Goal: Task Accomplishment & Management: Use online tool/utility

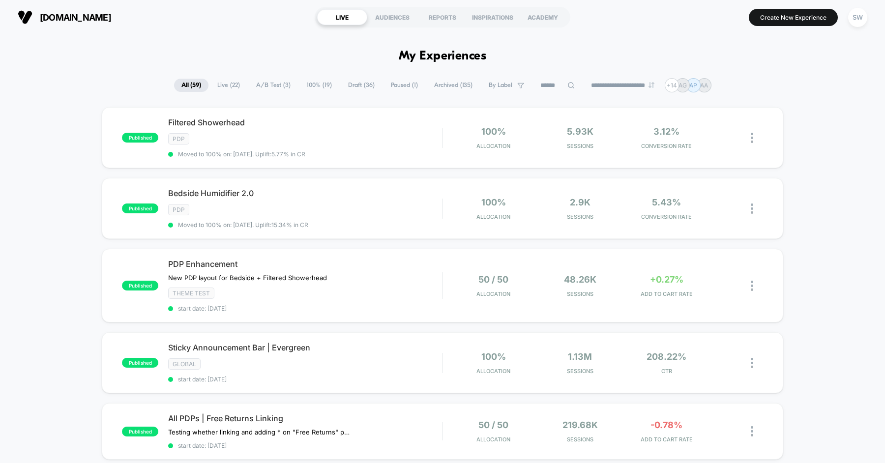
click at [344, 88] on span "Draft ( 36 )" at bounding box center [361, 85] width 41 height 13
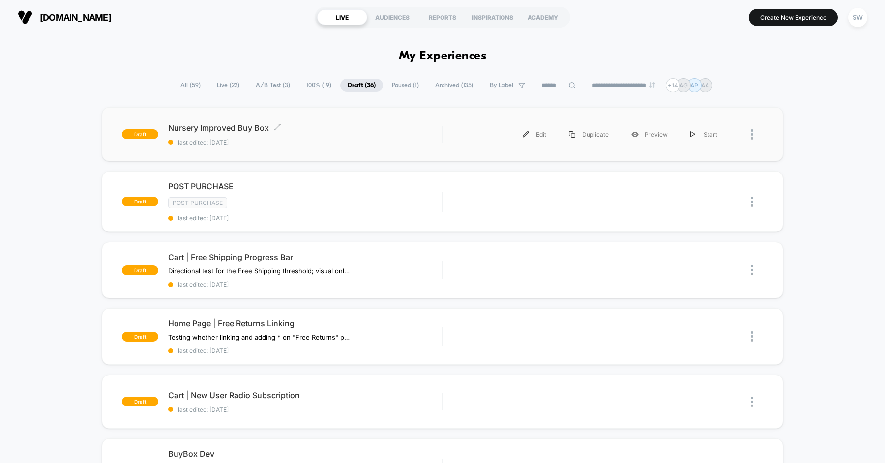
click at [352, 140] on span "last edited: [DATE]" at bounding box center [305, 142] width 274 height 7
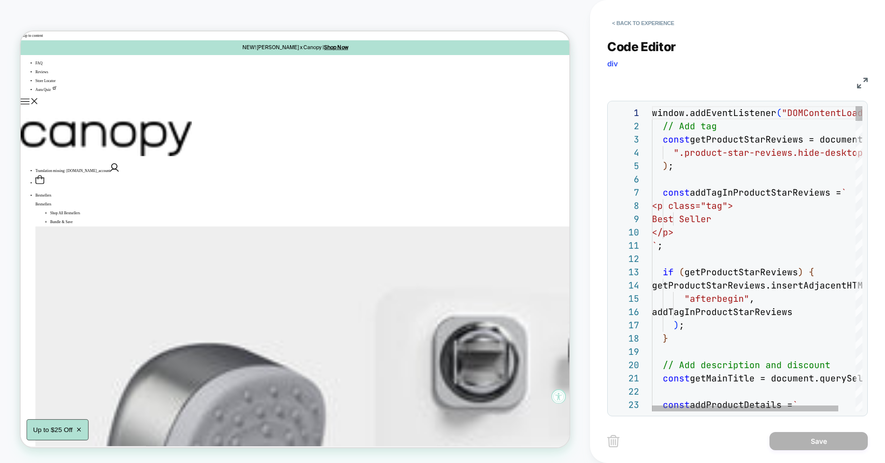
scroll to position [133, 0]
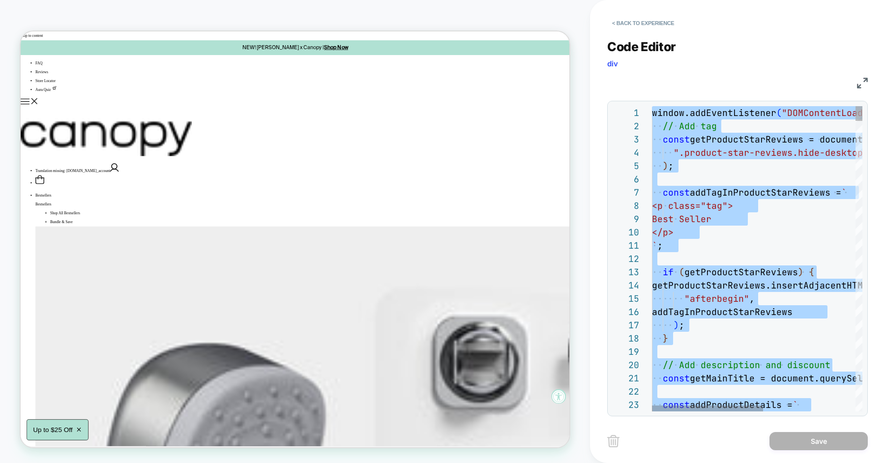
scroll to position [119, 42]
type textarea "**********"
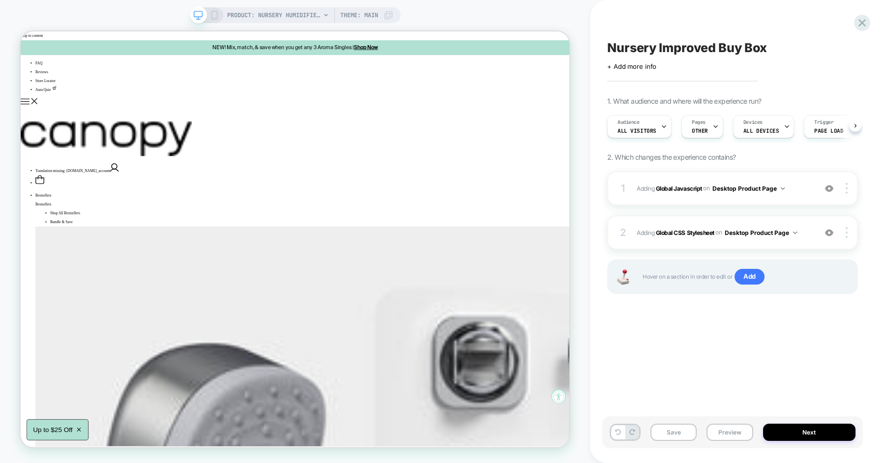
scroll to position [0, 0]
click at [675, 430] on button "Save" at bounding box center [673, 432] width 46 height 17
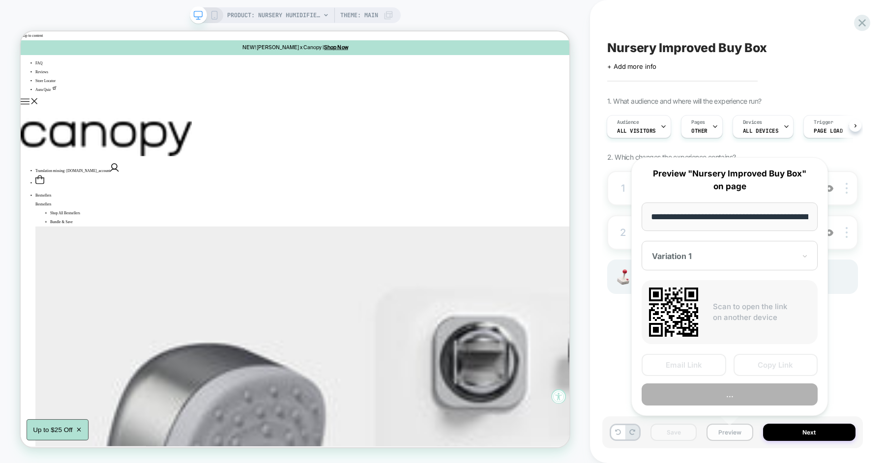
scroll to position [0, 133]
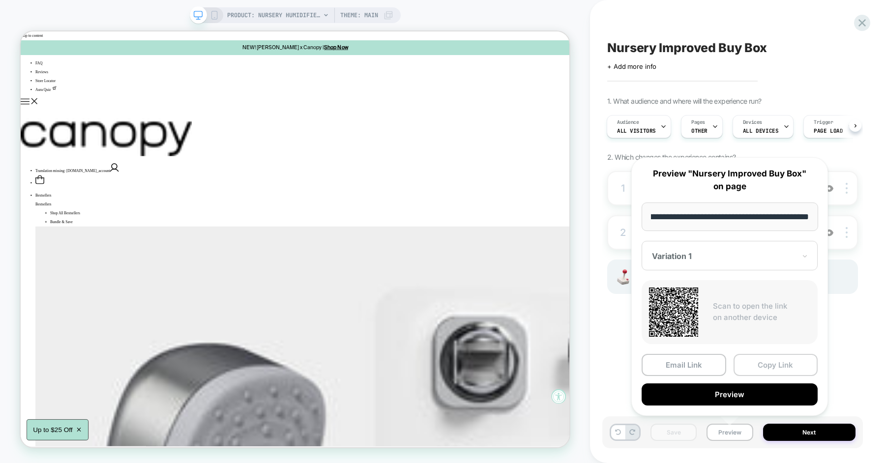
click at [0, 0] on button "Copy Link" at bounding box center [0, 0] width 0 height 0
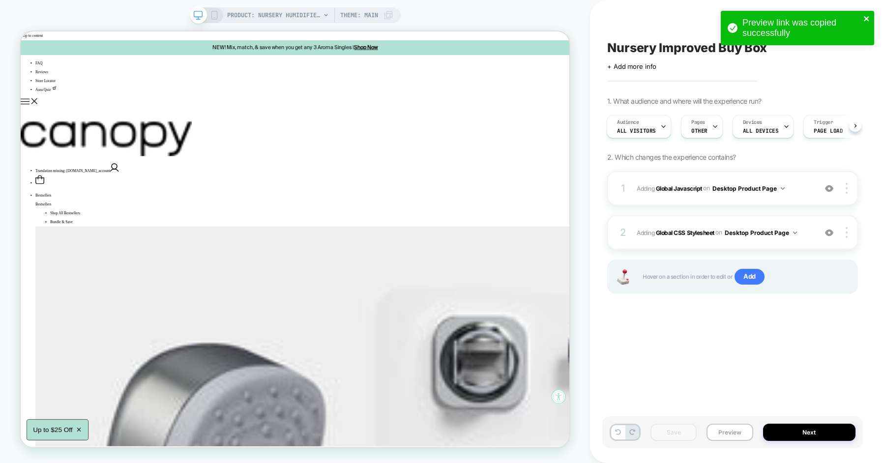
click at [866, 15] on icon "close" at bounding box center [866, 19] width 7 height 8
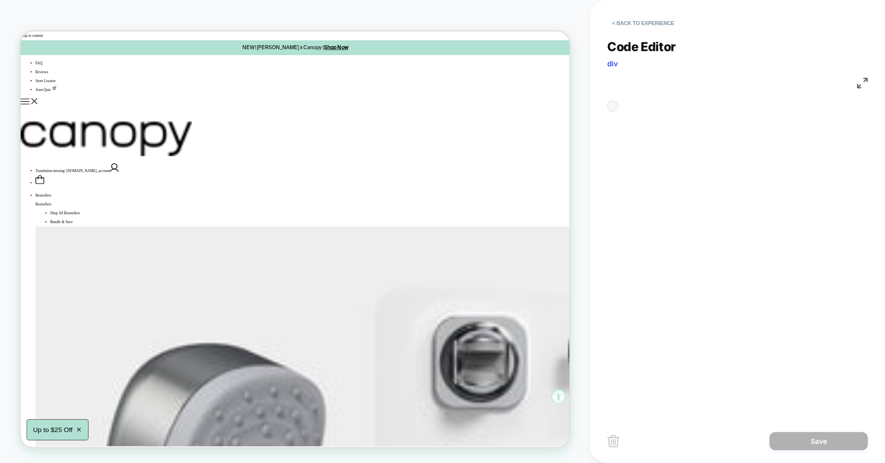
scroll to position [40, 0]
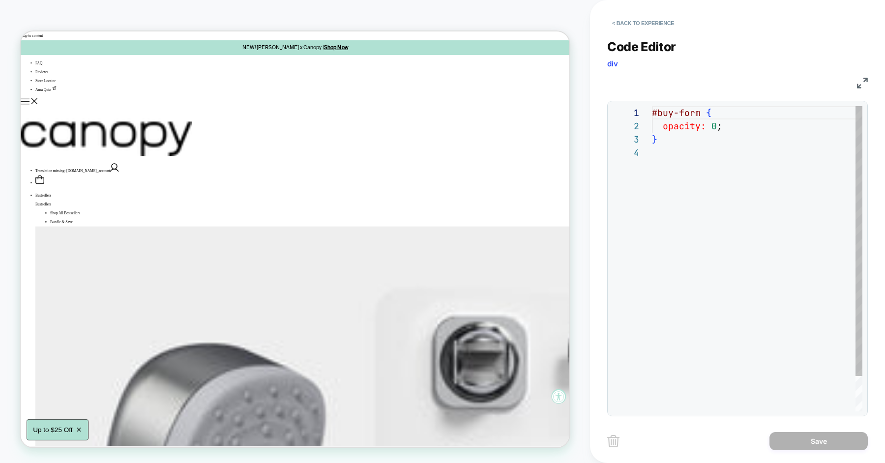
click at [753, 186] on div "#buy-form { opacity: 0 ; }" at bounding box center [757, 278] width 210 height 345
click at [646, 29] on button "< Back to experience" at bounding box center [643, 23] width 72 height 16
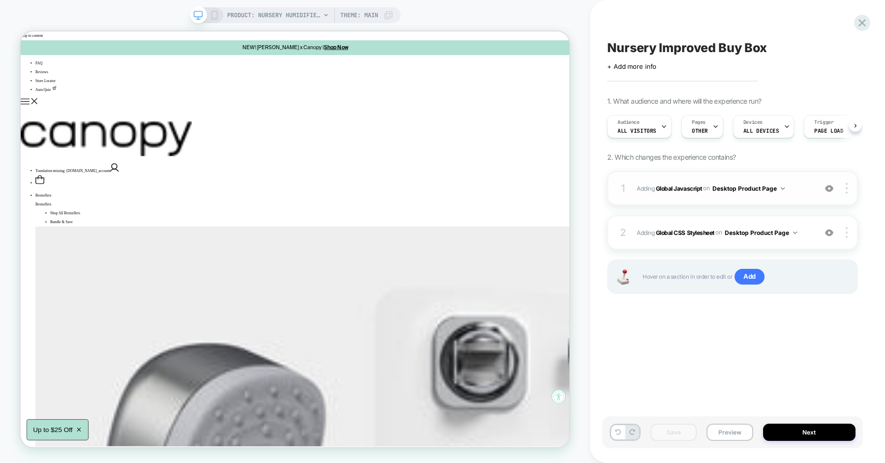
scroll to position [0, 0]
click at [805, 188] on span "Adding Global Javascript on Desktop Product Page" at bounding box center [724, 188] width 175 height 12
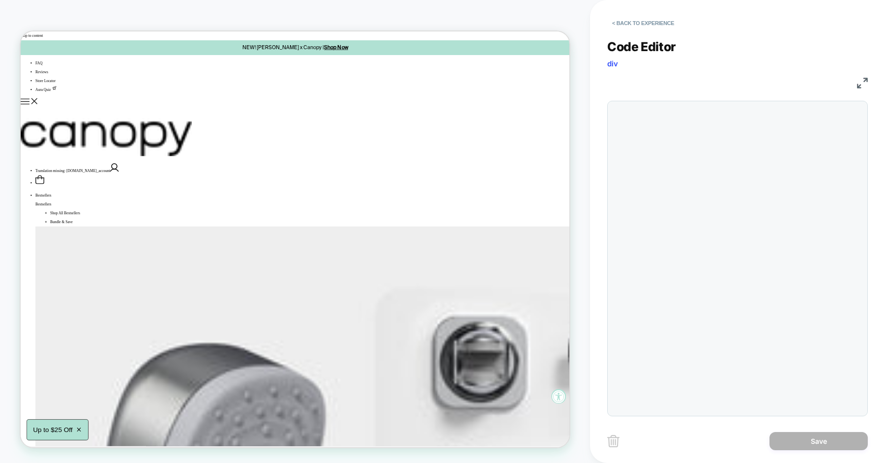
scroll to position [133, 0]
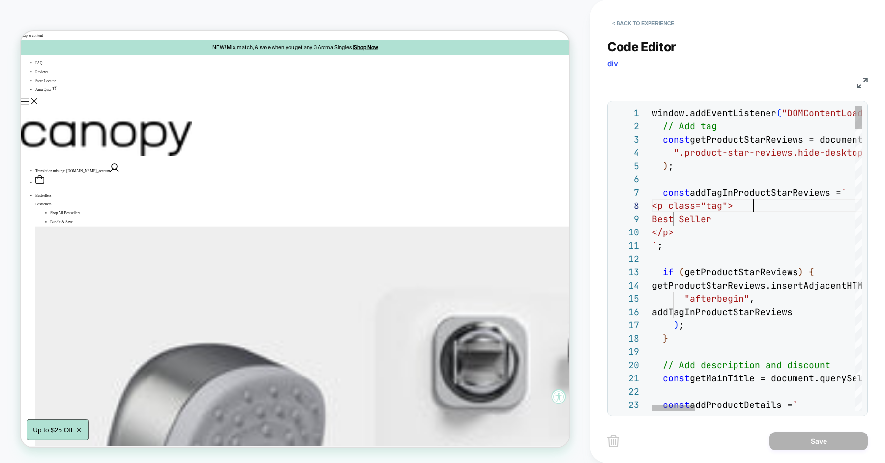
scroll to position [92, 101]
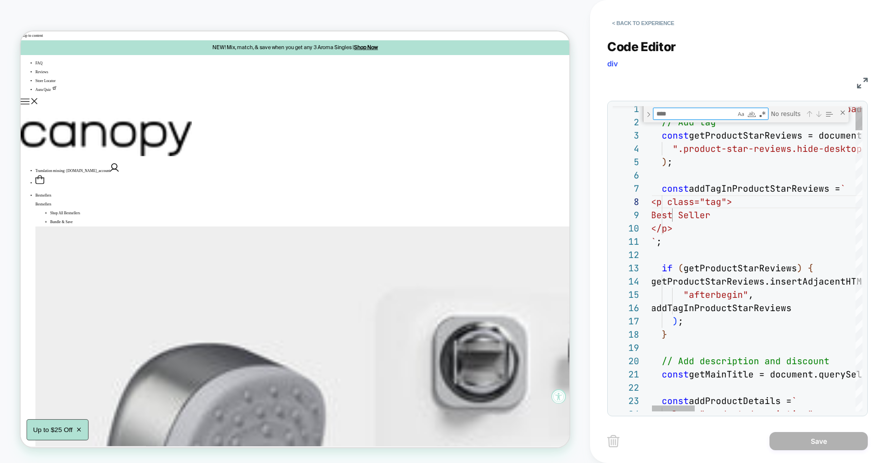
type textarea "**********"
type textarea "*"
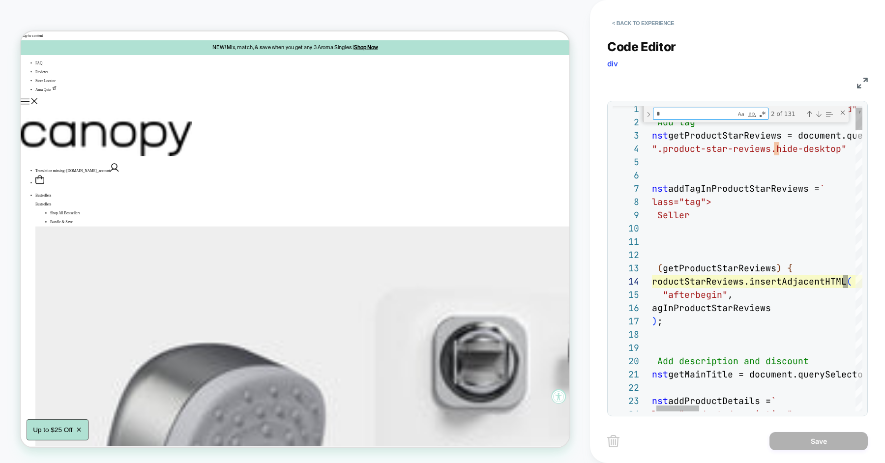
type textarea "**********"
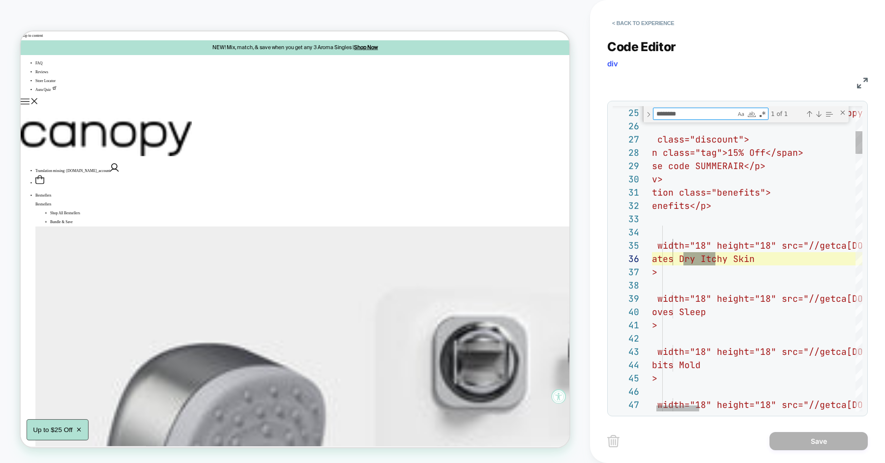
scroll to position [133, 95]
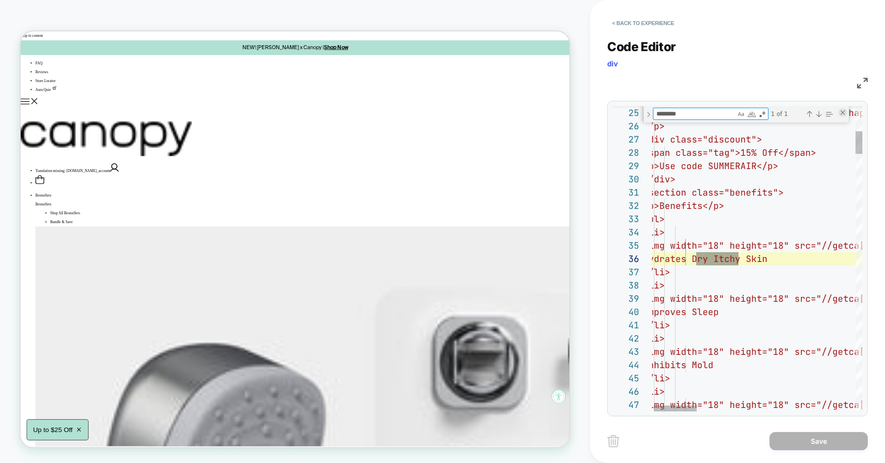
type textarea "********"
click at [0, 0] on div "Close (Escape)" at bounding box center [0, 0] width 0 height 0
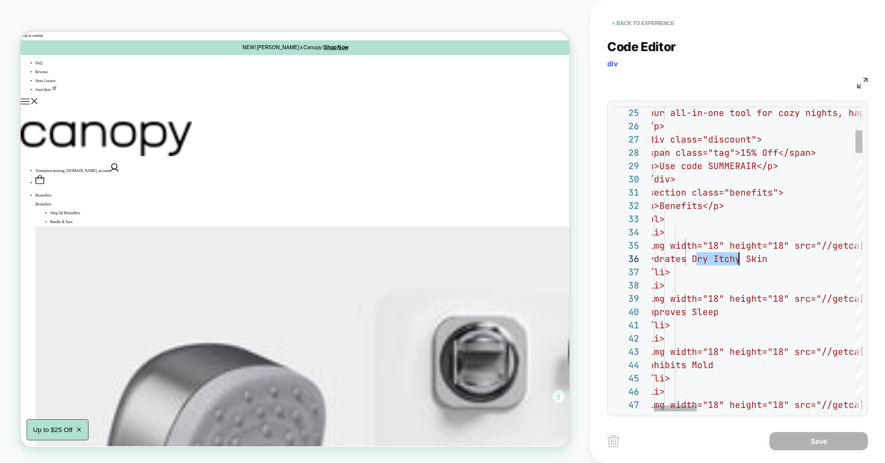
scroll to position [66, 95]
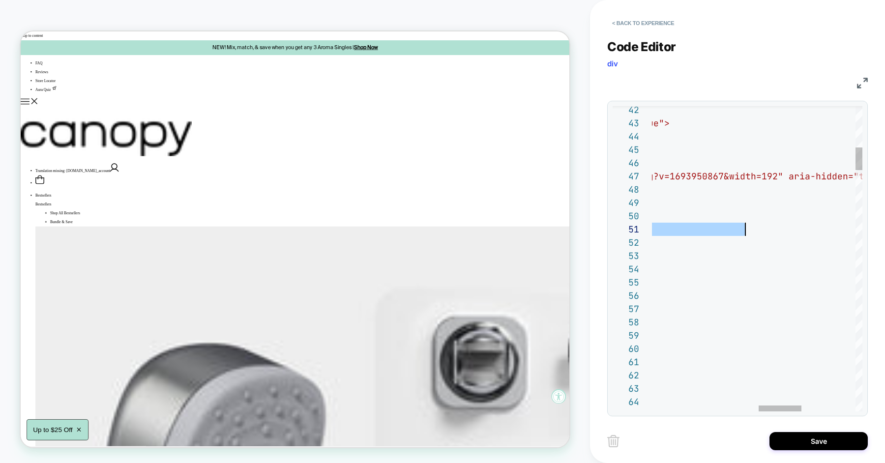
scroll to position [0, 648]
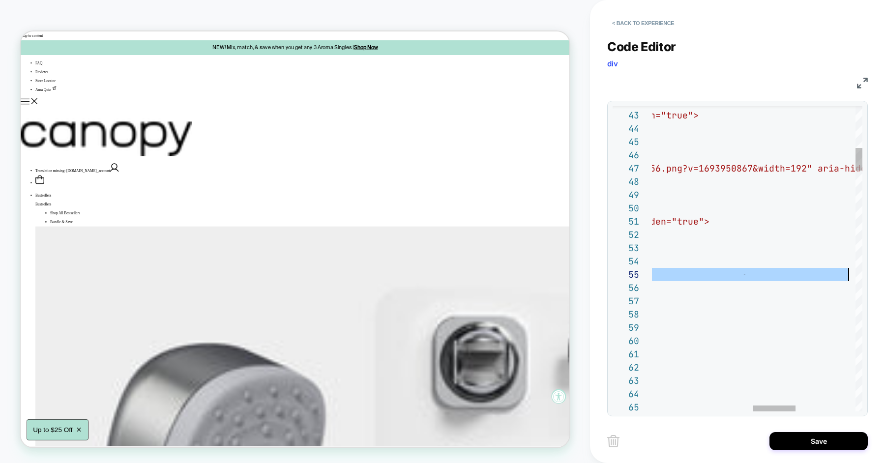
scroll to position [53, 690]
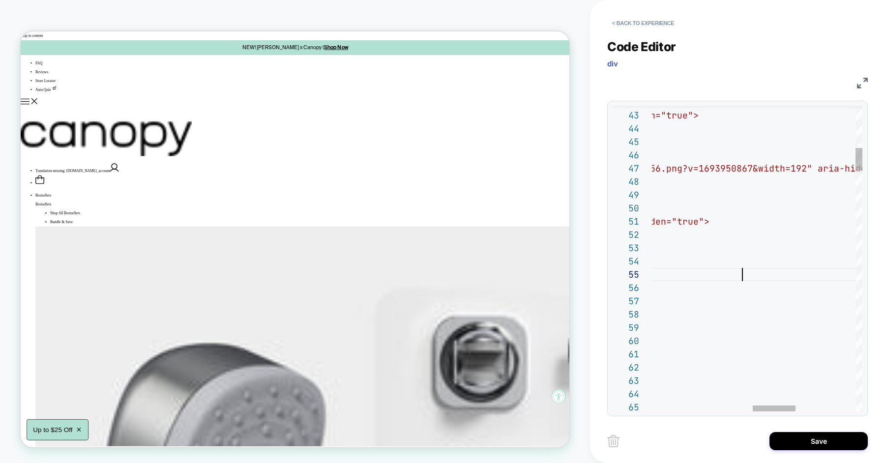
scroll to position [53, 584]
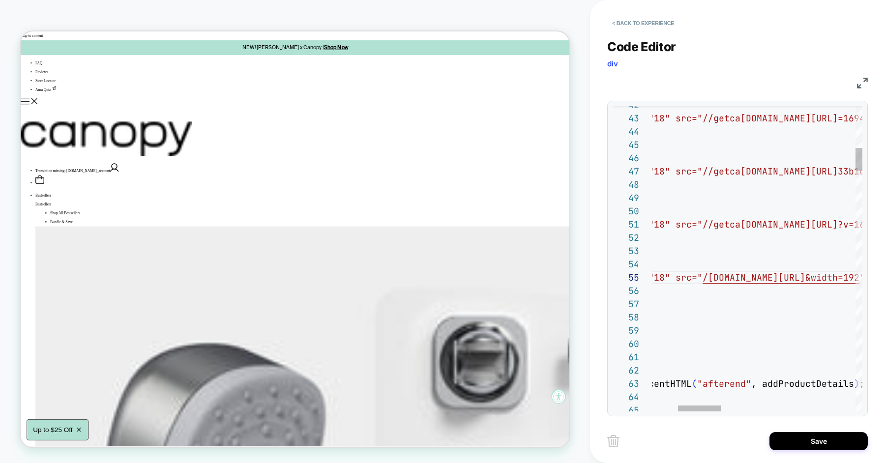
scroll to position [53, 234]
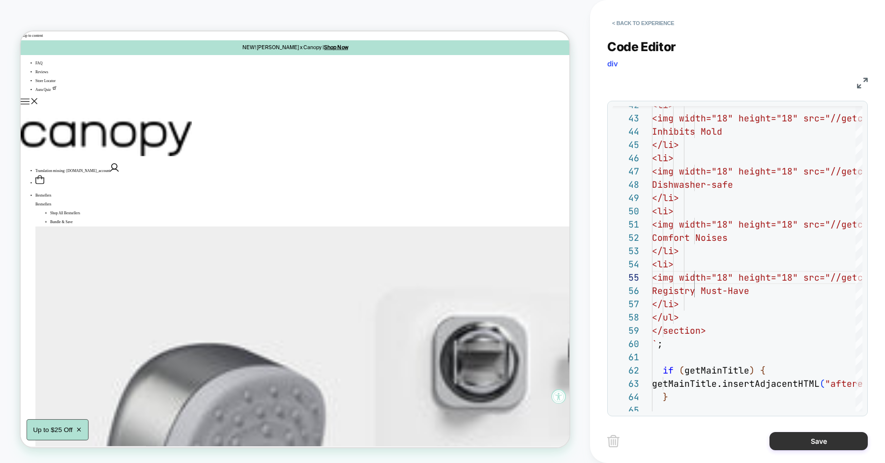
type textarea "**********"
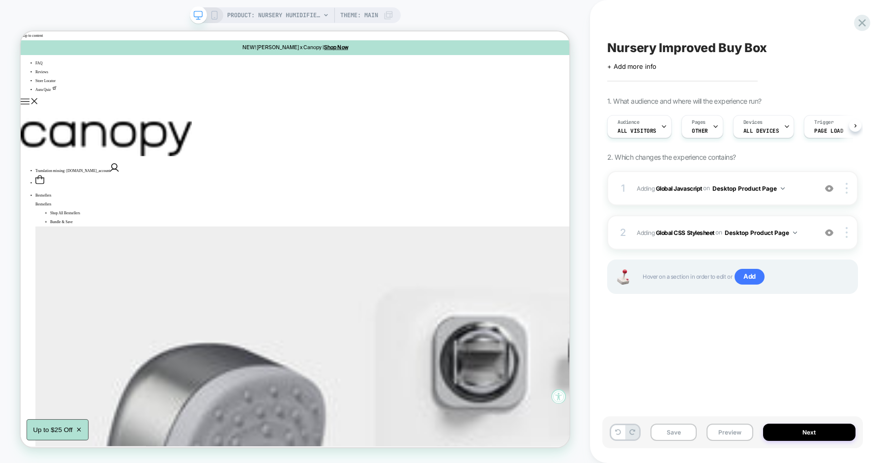
scroll to position [0, 0]
click at [0, 0] on button "Save" at bounding box center [0, 0] width 0 height 0
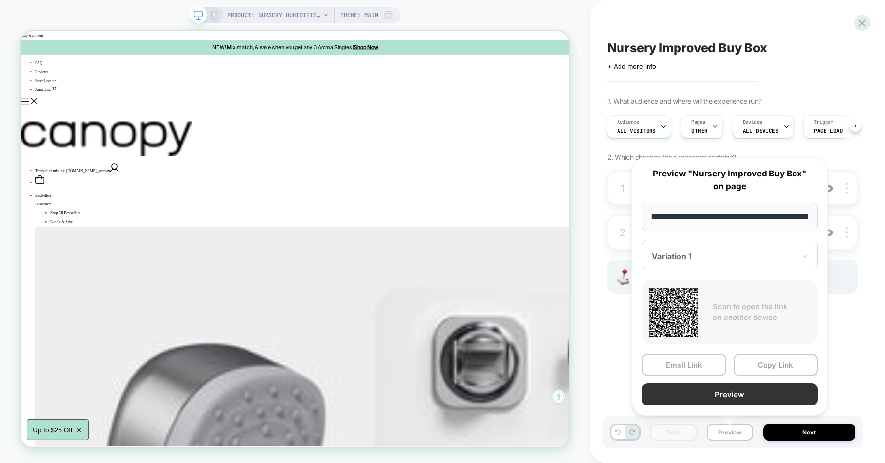
scroll to position [0, 133]
click at [746, 382] on div "Email Link Copy Link Preview" at bounding box center [730, 380] width 176 height 52
click at [718, 397] on button "Preview" at bounding box center [730, 394] width 176 height 22
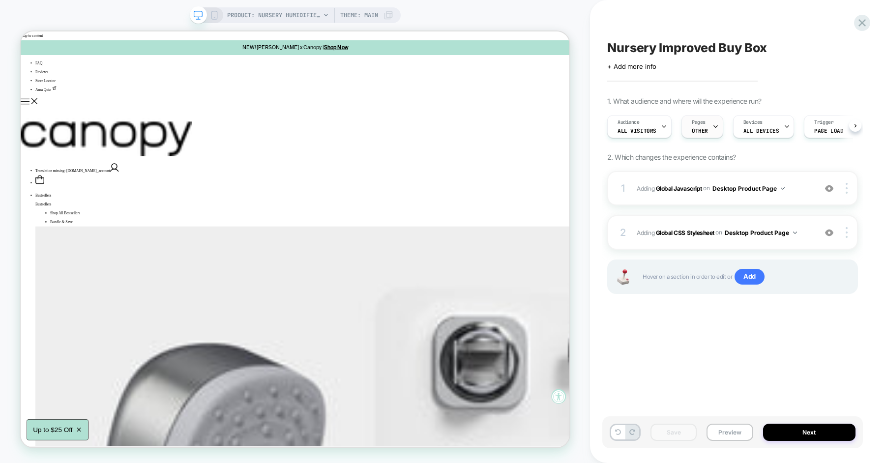
click at [0, 0] on div "Pages OTHER" at bounding box center [0, 0] width 0 height 0
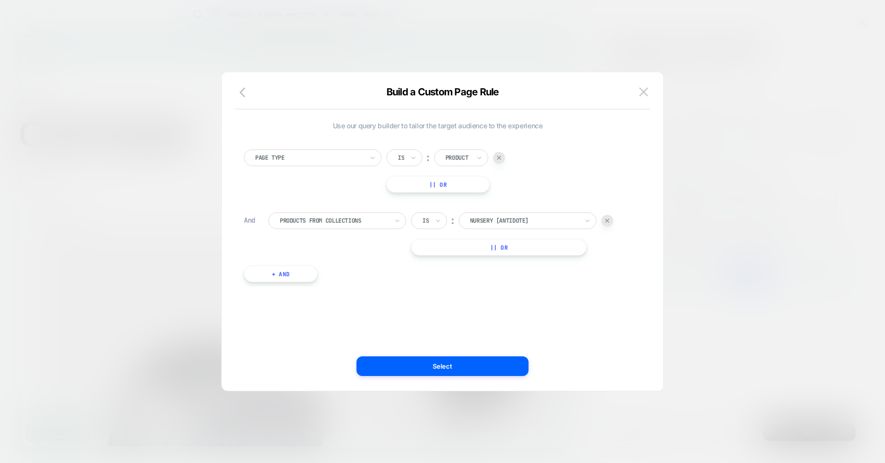
click at [785, 85] on div at bounding box center [442, 231] width 885 height 463
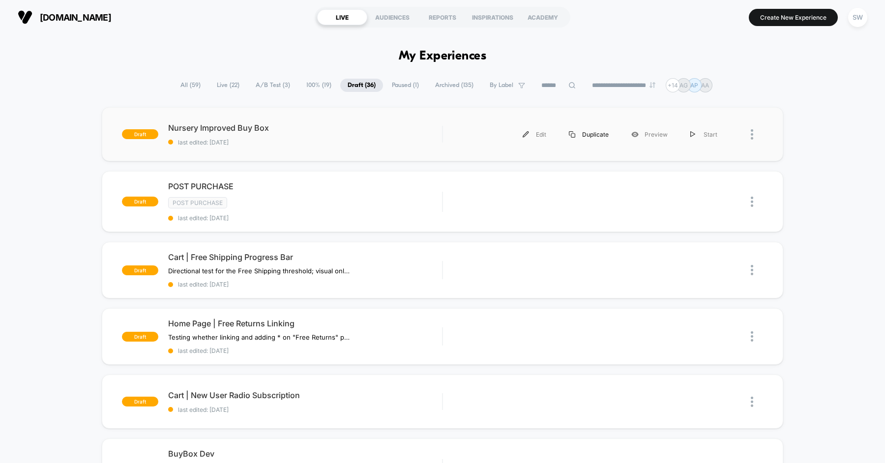
click at [588, 136] on div "Duplicate" at bounding box center [589, 134] width 62 height 22
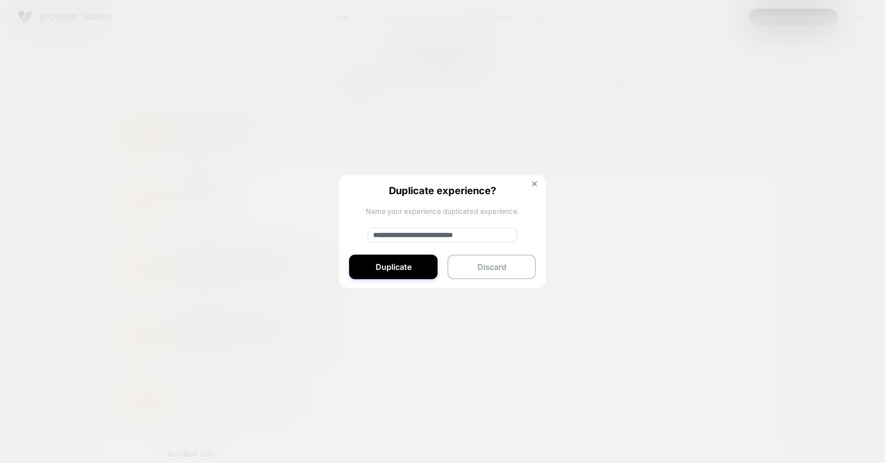
click at [453, 231] on input "**********" at bounding box center [442, 235] width 149 height 15
click at [433, 232] on input "**********" at bounding box center [442, 235] width 149 height 15
type input "**********"
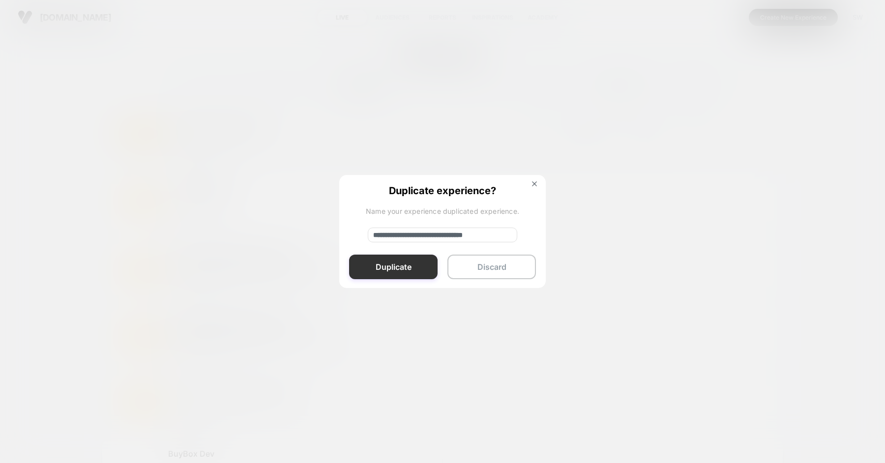
click at [396, 260] on button "Duplicate" at bounding box center [393, 267] width 88 height 25
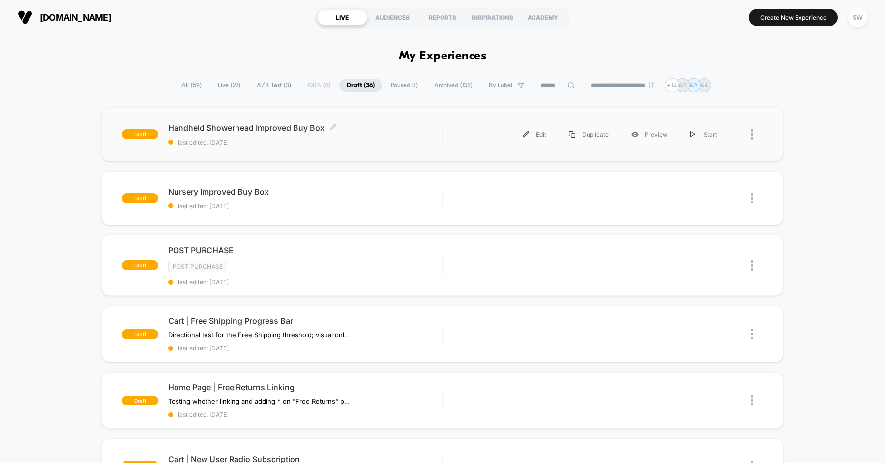
click at [396, 139] on span "last edited: [DATE]" at bounding box center [305, 142] width 274 height 7
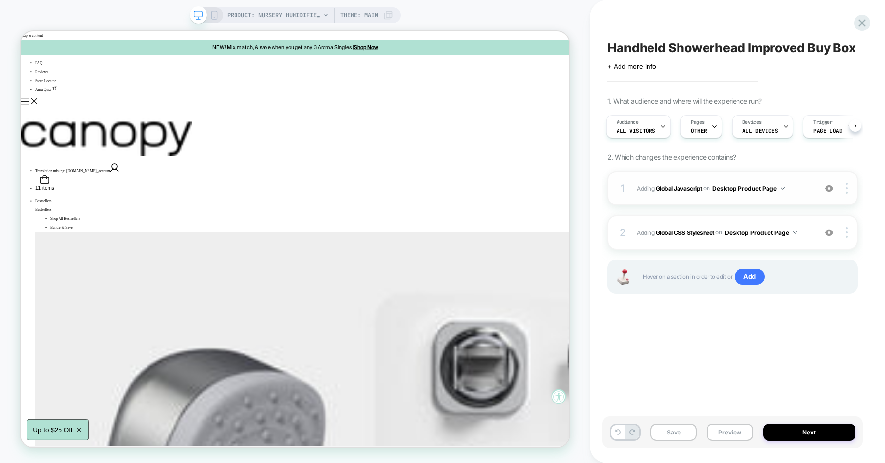
click at [796, 191] on span "Adding Global Javascript on Desktop Product Page" at bounding box center [724, 188] width 175 height 12
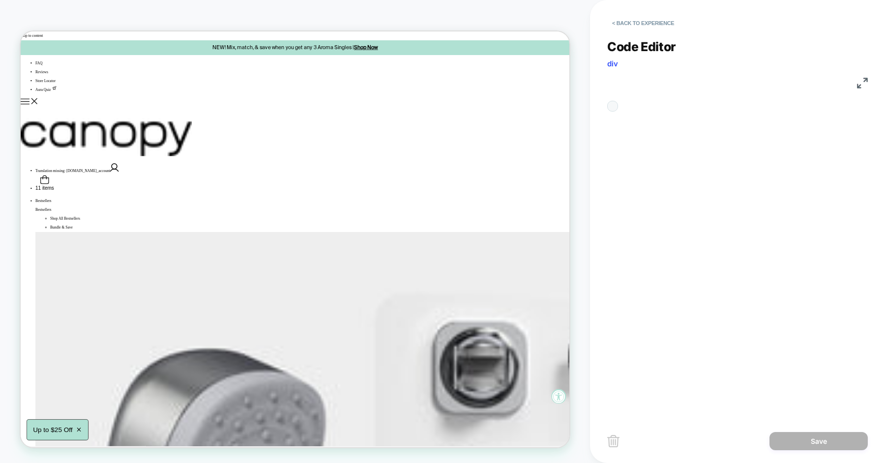
scroll to position [133, 0]
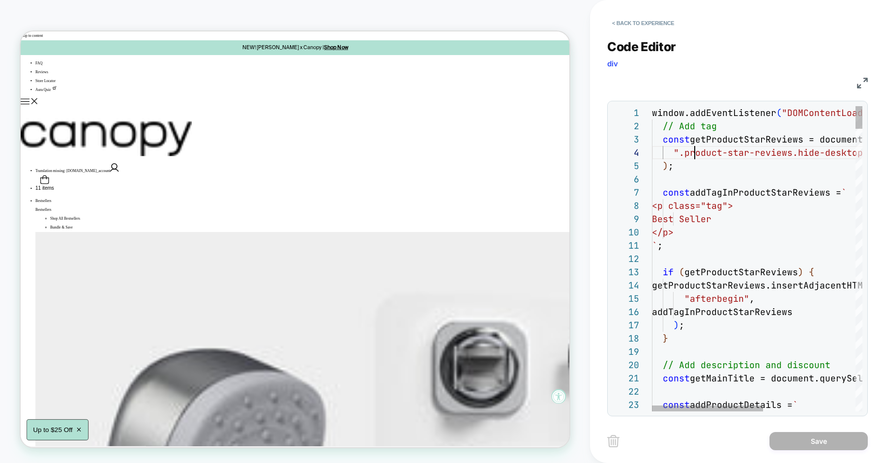
type textarea "**********"
click at [635, 28] on button "< Back to experience" at bounding box center [643, 23] width 72 height 16
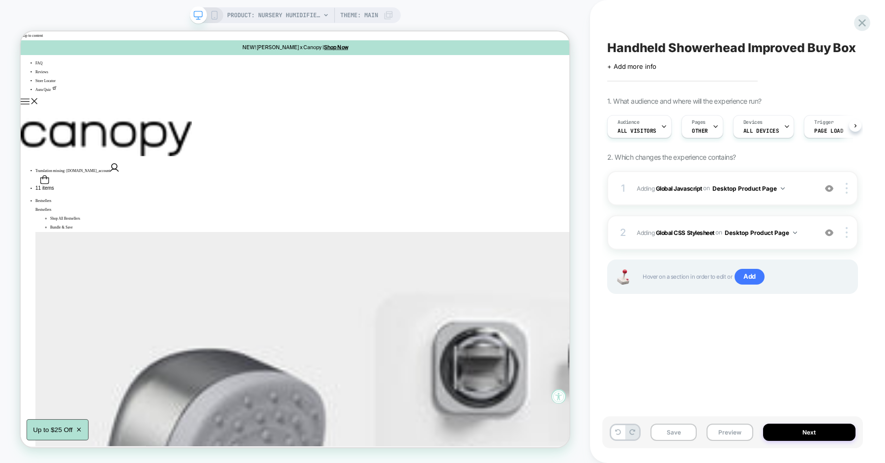
scroll to position [0, 0]
click at [281, 16] on span "PRODUCT: Nursery Humidifier 2.0 [little dreams by canopy]" at bounding box center [273, 15] width 93 height 16
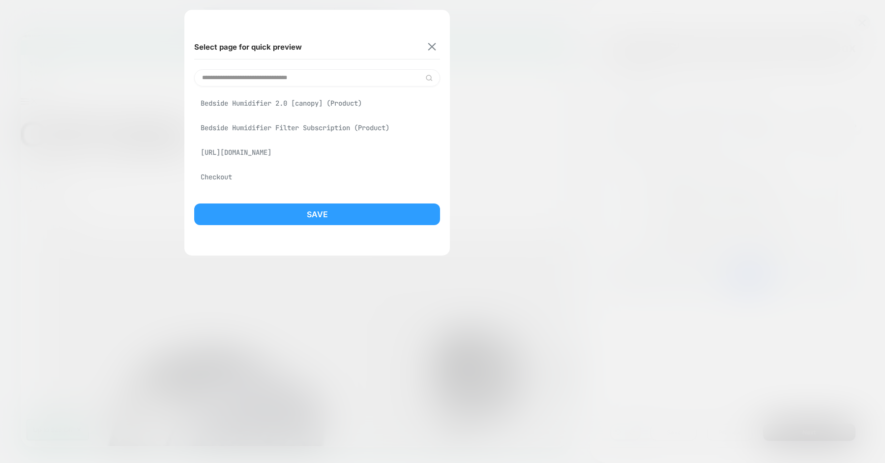
click at [520, 80] on div at bounding box center [442, 231] width 885 height 463
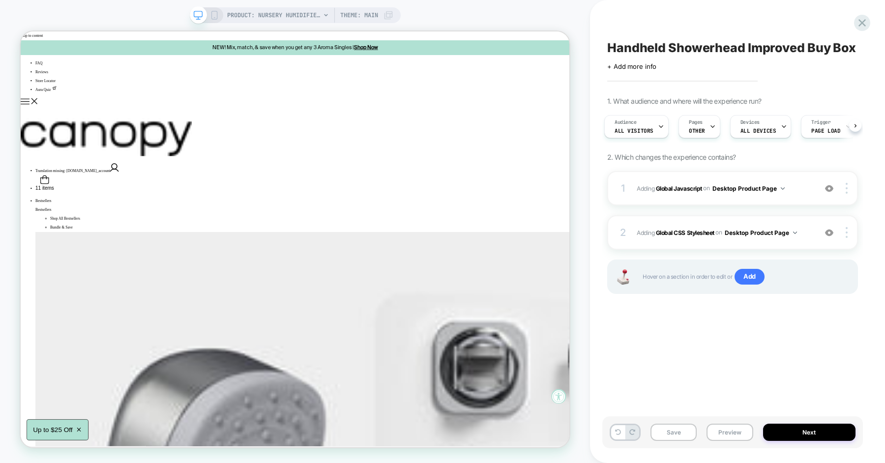
scroll to position [0, 0]
click at [697, 129] on span "OTHER" at bounding box center [700, 130] width 16 height 7
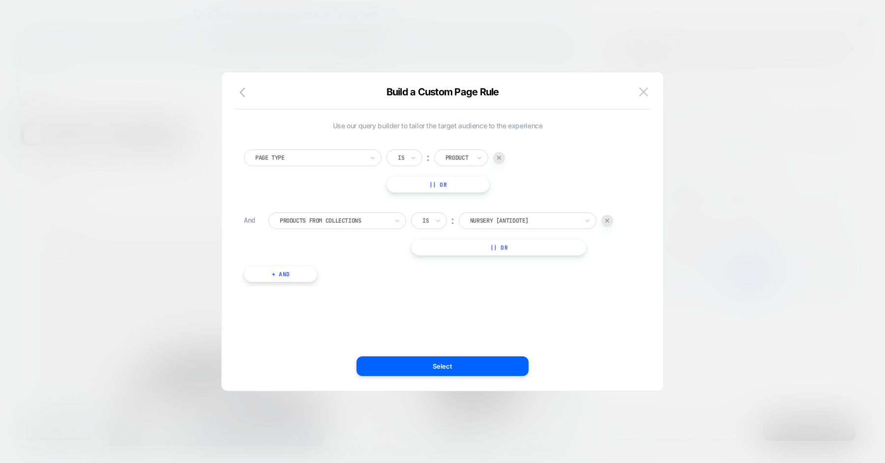
click at [494, 218] on div at bounding box center [524, 220] width 108 height 9
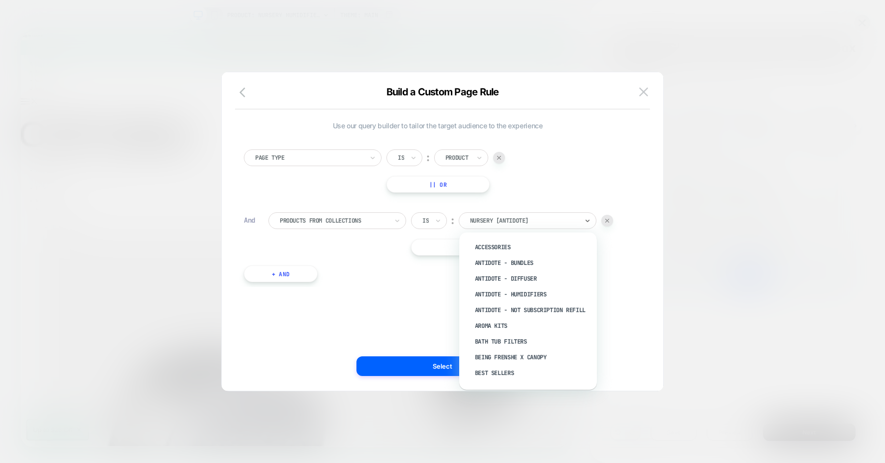
type input "*"
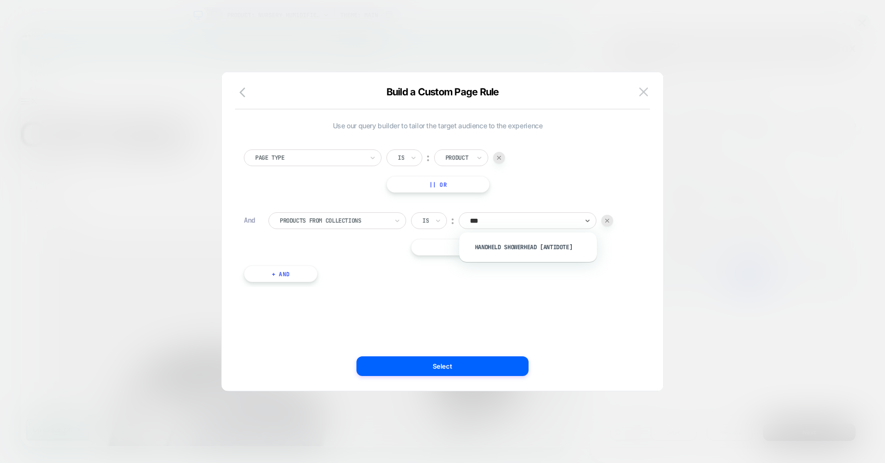
type input "****"
click at [524, 245] on div "Handheld Showerhead [antidote]" at bounding box center [533, 247] width 128 height 16
click at [431, 301] on div "Use our query builder to tailor the target audience to the experience Page Type…" at bounding box center [438, 231] width 412 height 279
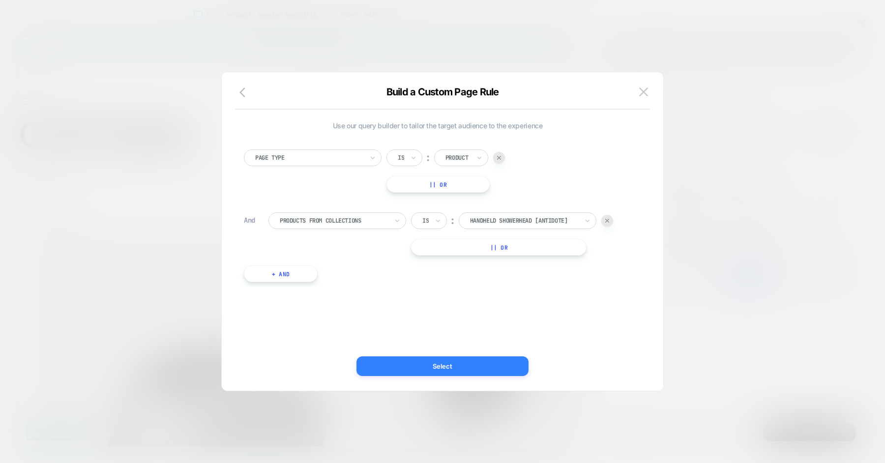
click at [445, 367] on button "Select" at bounding box center [442, 366] width 172 height 20
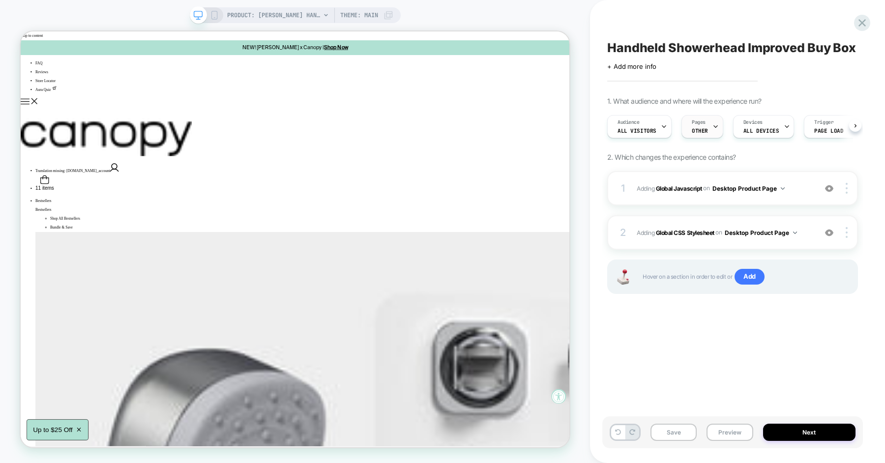
click at [703, 127] on div "Pages OTHER" at bounding box center [700, 127] width 36 height 22
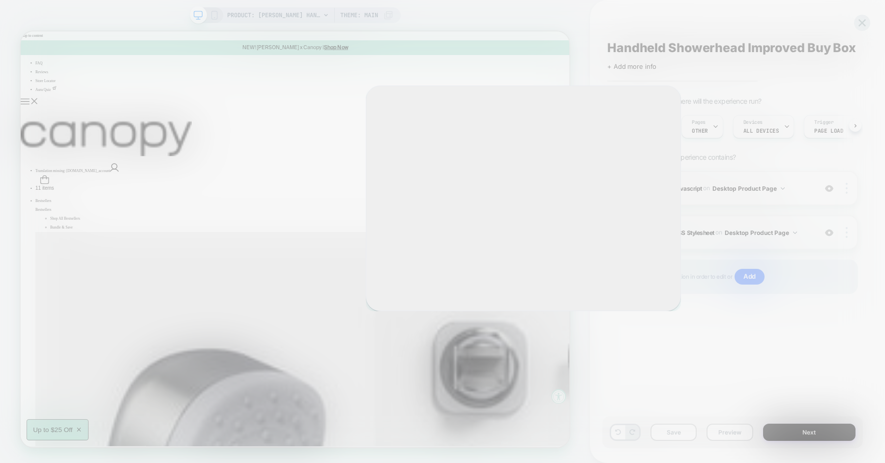
scroll to position [0, 0]
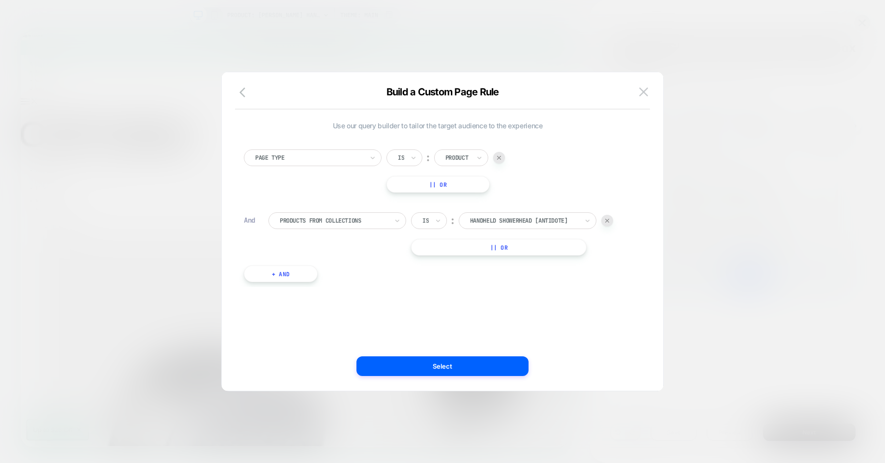
click at [361, 218] on div at bounding box center [334, 220] width 108 height 9
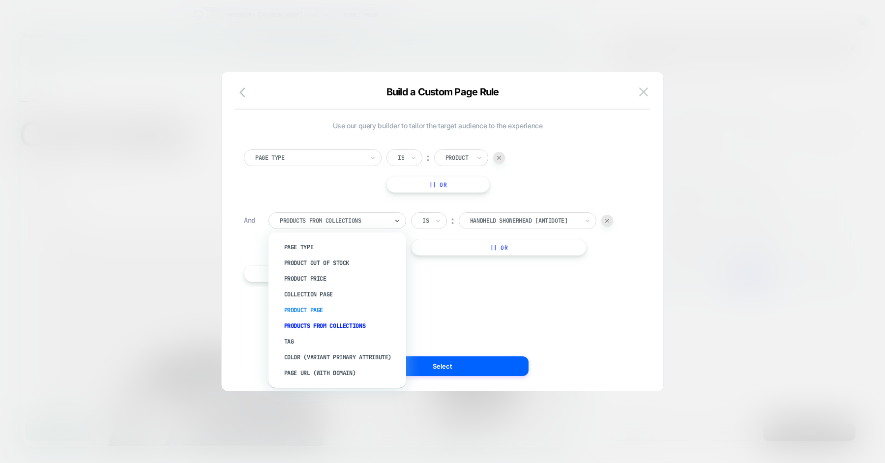
scroll to position [0, 0]
click at [317, 314] on div "Product Page" at bounding box center [342, 310] width 128 height 16
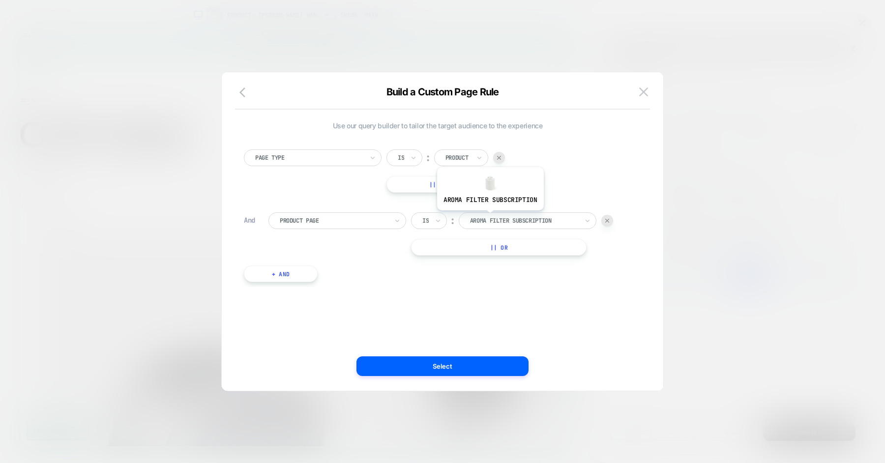
click at [489, 217] on div at bounding box center [524, 220] width 108 height 9
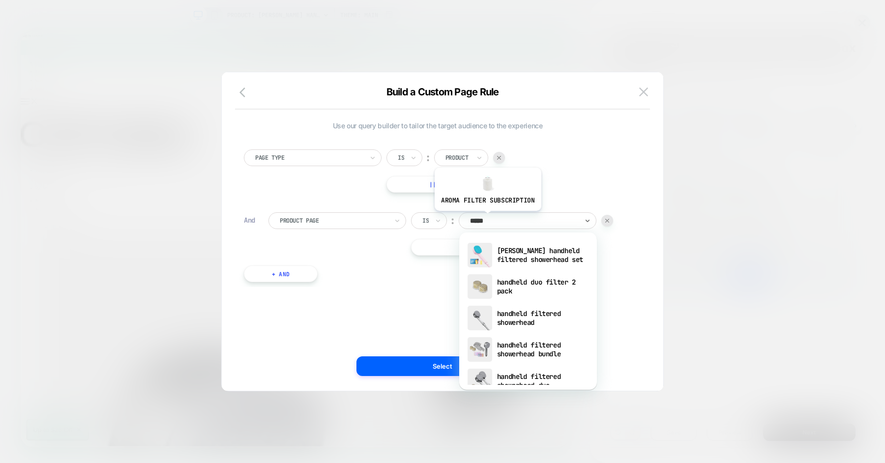
type input "******"
click at [525, 318] on div "handheld filtered showerhead" at bounding box center [528, 317] width 128 height 31
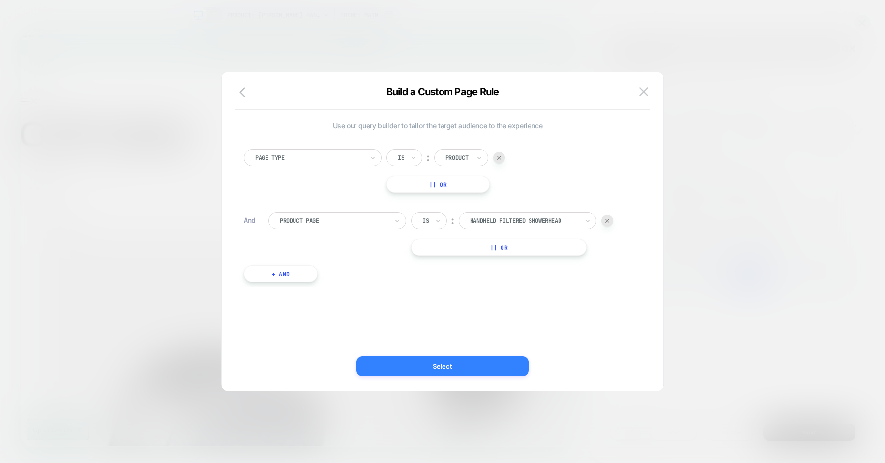
click at [446, 366] on button "Select" at bounding box center [442, 366] width 172 height 20
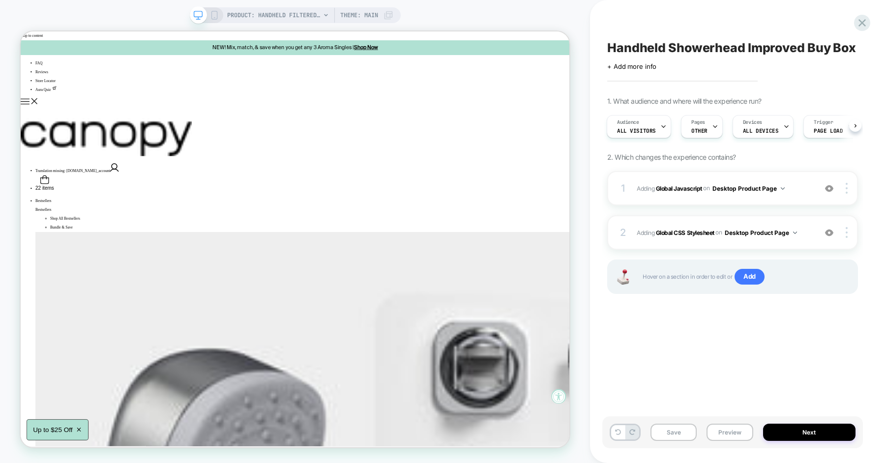
scroll to position [0, 1]
click at [703, 125] on div "Pages OTHER" at bounding box center [699, 127] width 36 height 22
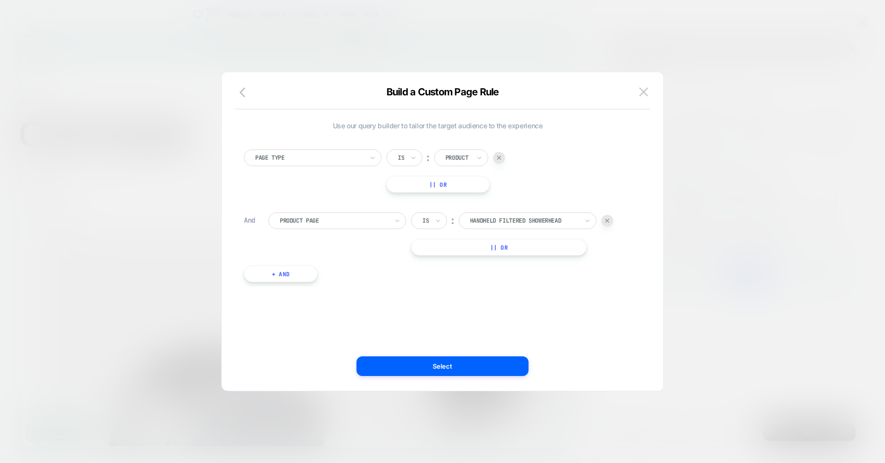
click at [758, 178] on div at bounding box center [442, 231] width 885 height 463
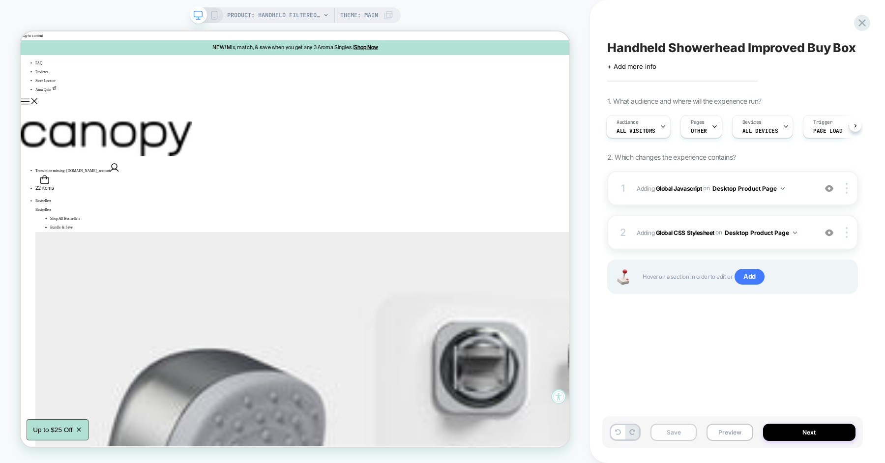
click at [672, 441] on button "Save" at bounding box center [673, 432] width 46 height 17
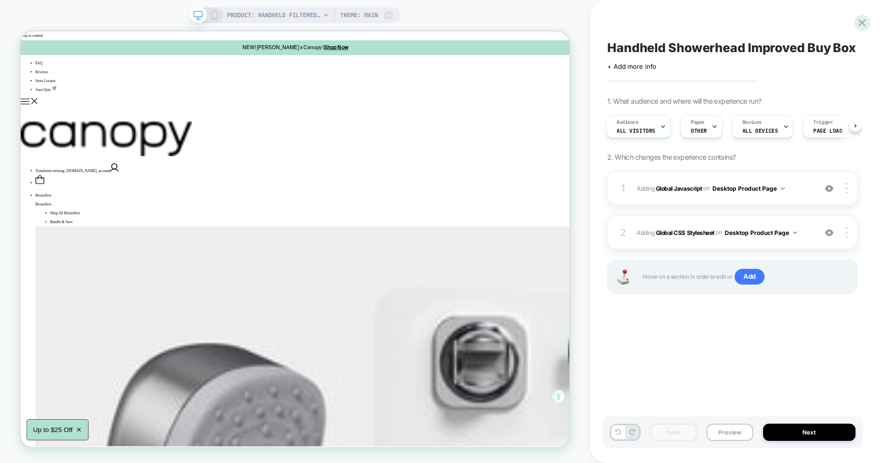
scroll to position [0, 0]
click at [803, 185] on span "Adding Global Javascript on Desktop Product Page" at bounding box center [724, 188] width 175 height 12
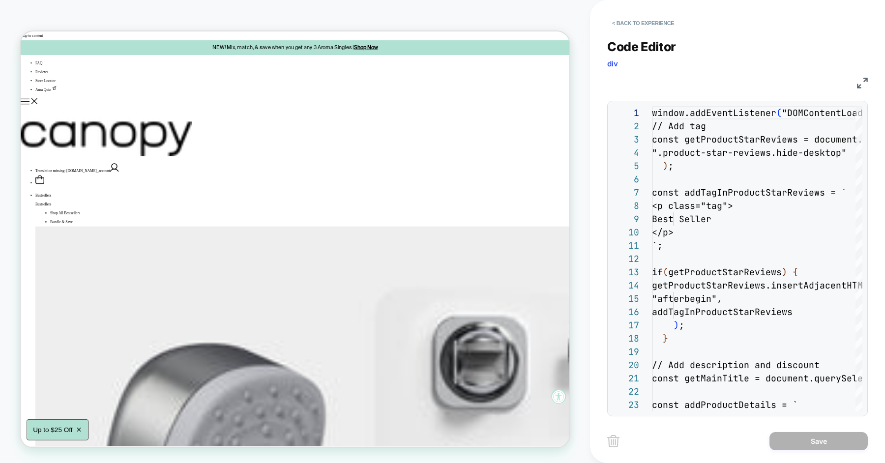
click at [719, 191] on div "**********" at bounding box center [737, 221] width 261 height 389
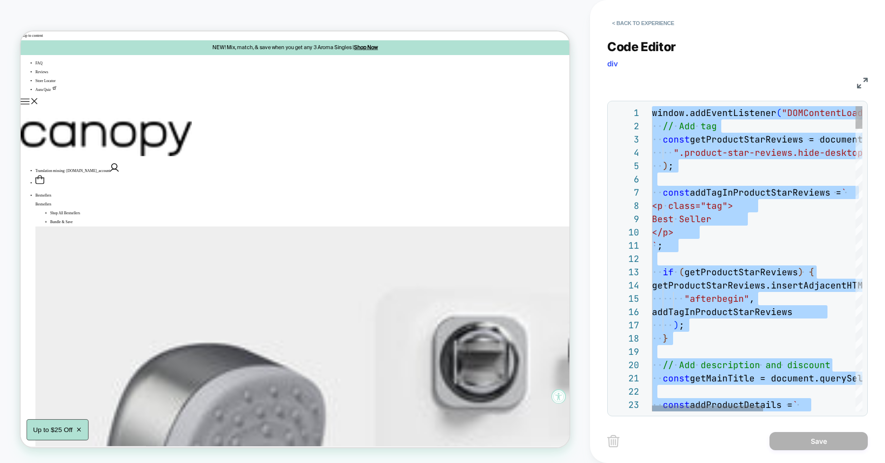
type textarea "**********"
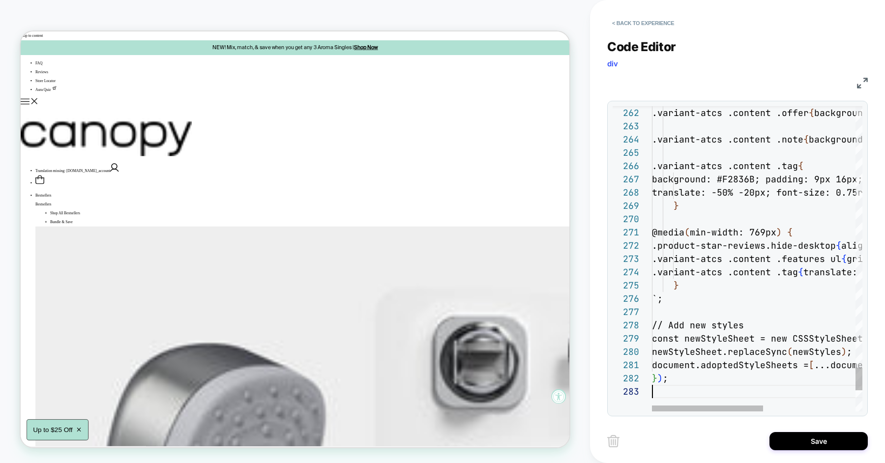
scroll to position [26, 0]
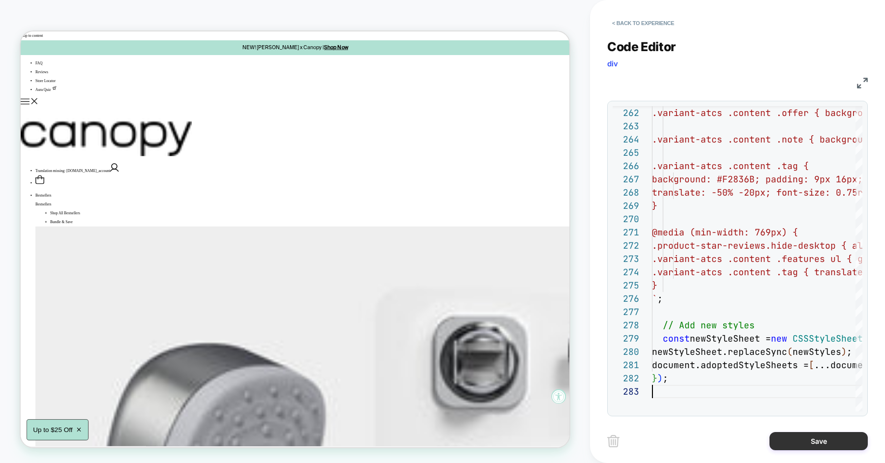
click at [800, 445] on button "Save" at bounding box center [818, 441] width 98 height 18
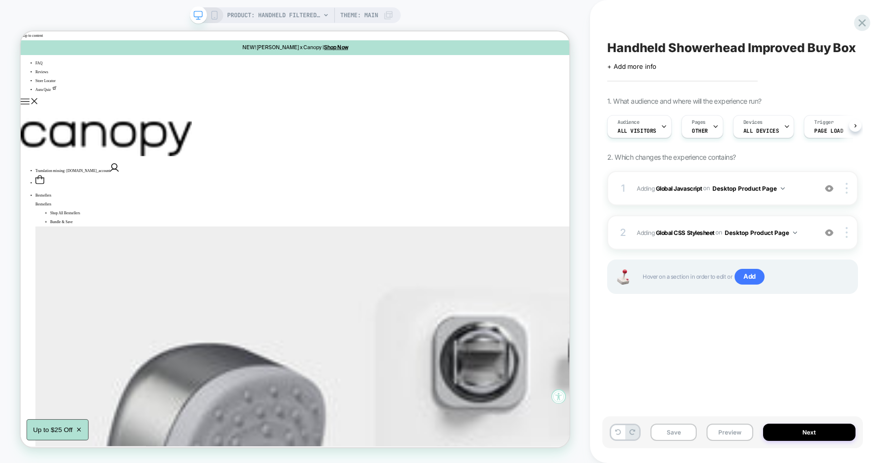
scroll to position [0, 0]
click at [673, 434] on button "Save" at bounding box center [673, 432] width 46 height 17
click at [724, 427] on button "Preview" at bounding box center [729, 432] width 46 height 17
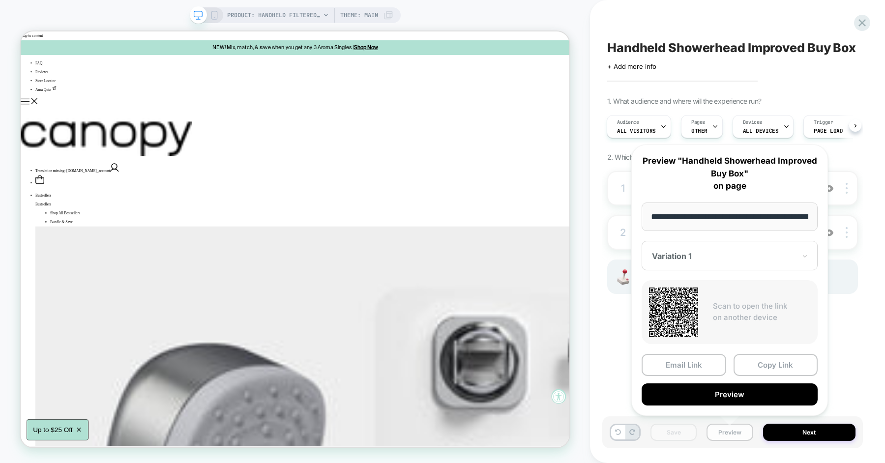
scroll to position [0, 158]
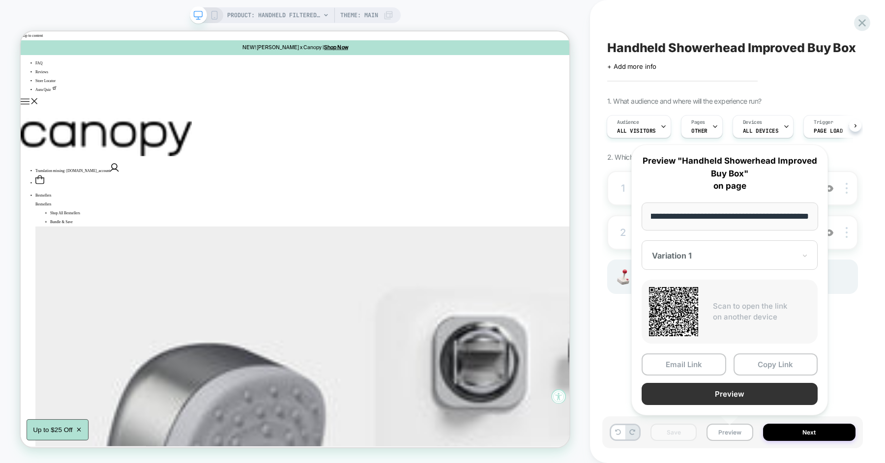
click at [735, 387] on button "Preview" at bounding box center [730, 394] width 176 height 22
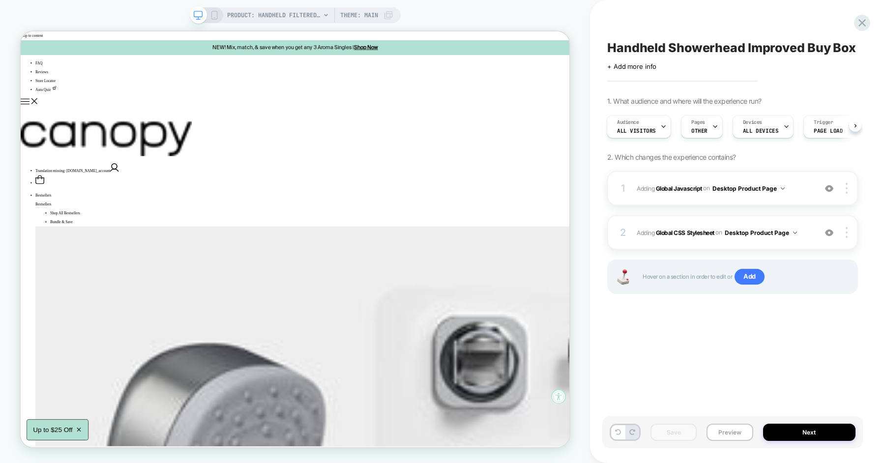
click at [704, 373] on div "Handheld Showerhead Improved Buy Box Click to edit experience details + Add mor…" at bounding box center [732, 231] width 261 height 443
click at [800, 185] on span "Adding Global Javascript on Desktop Product Page" at bounding box center [724, 188] width 175 height 12
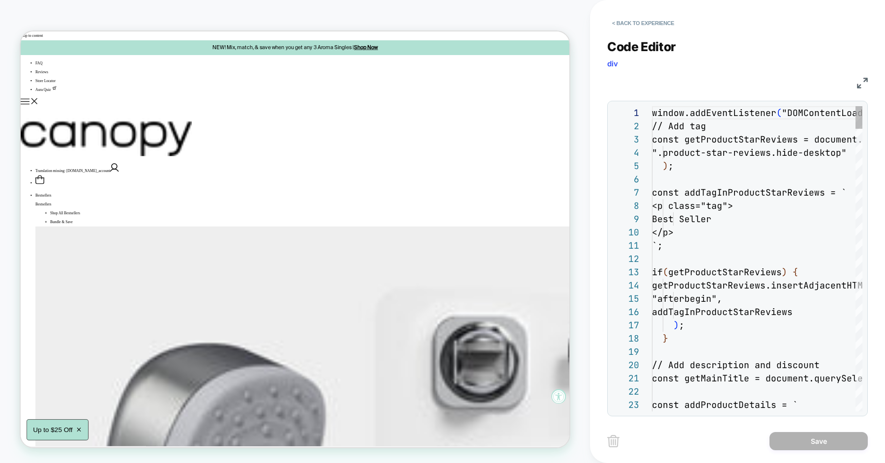
scroll to position [133, 0]
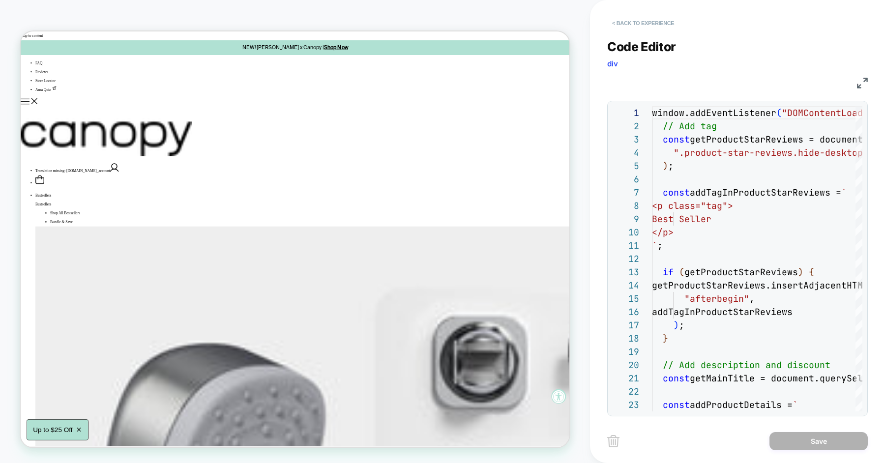
click at [0, 0] on button "< Back to experience" at bounding box center [0, 0] width 0 height 0
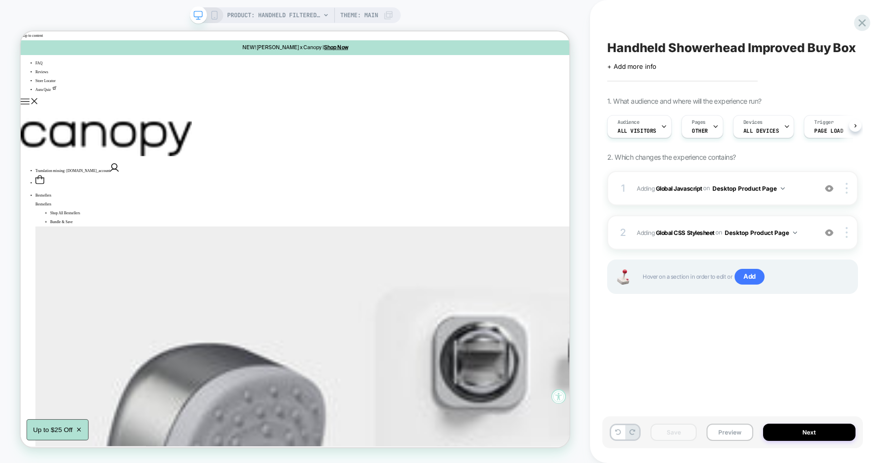
scroll to position [0, 0]
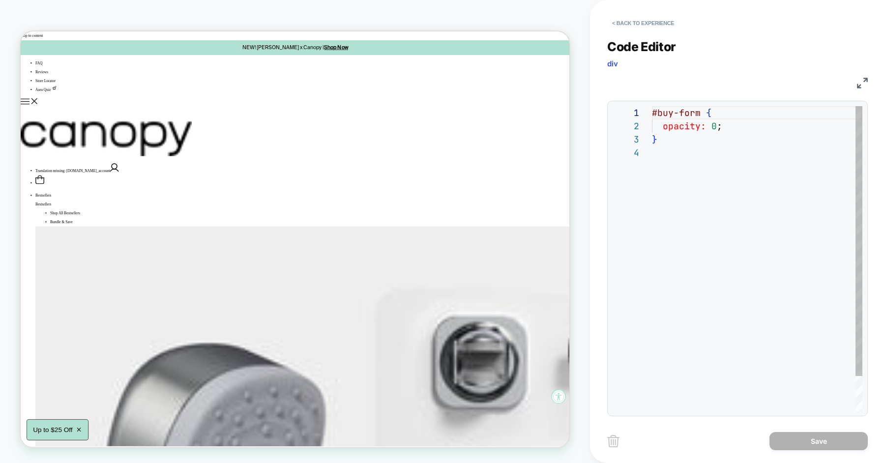
scroll to position [40, 0]
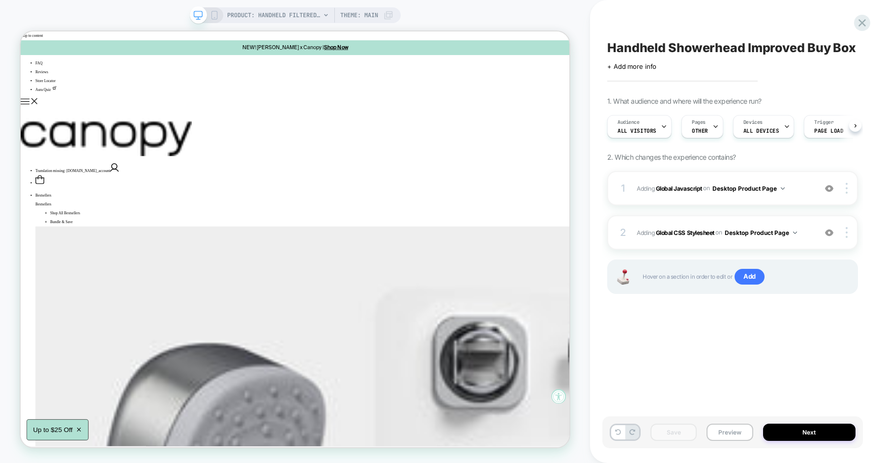
scroll to position [0, 0]
click at [806, 225] on div "2 Adding Global CSS Stylesheet on Desktop Product Page Add Before Add After Cop…" at bounding box center [732, 232] width 251 height 34
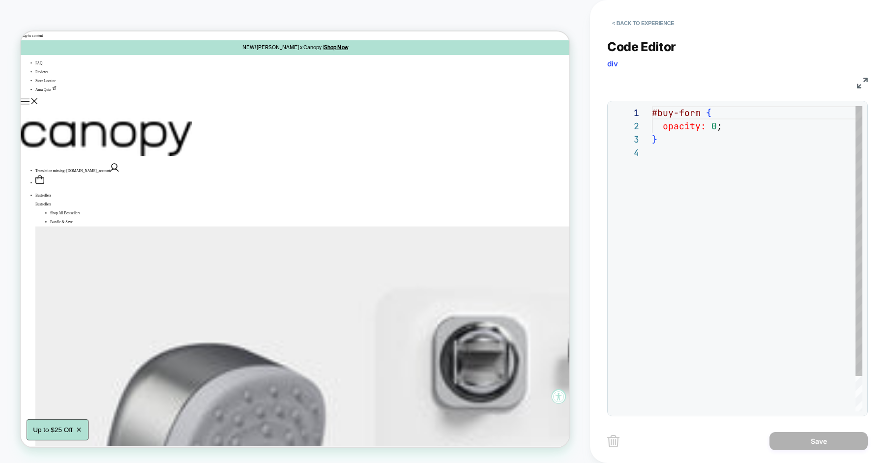
scroll to position [40, 0]
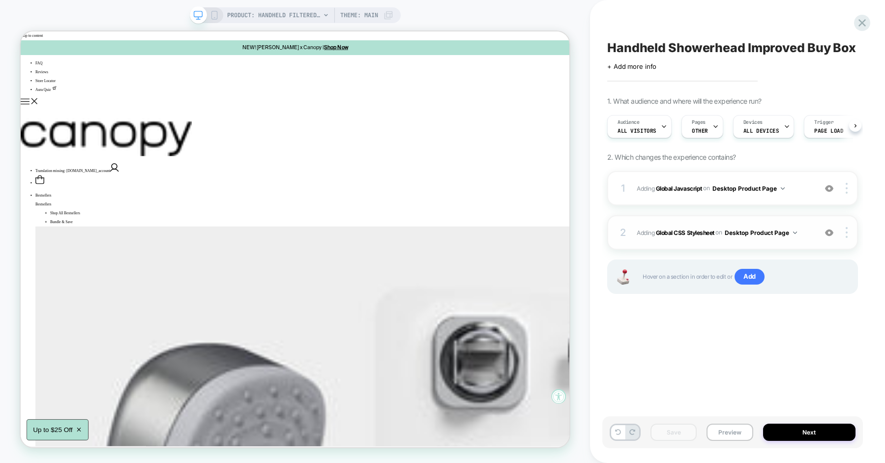
scroll to position [0, 0]
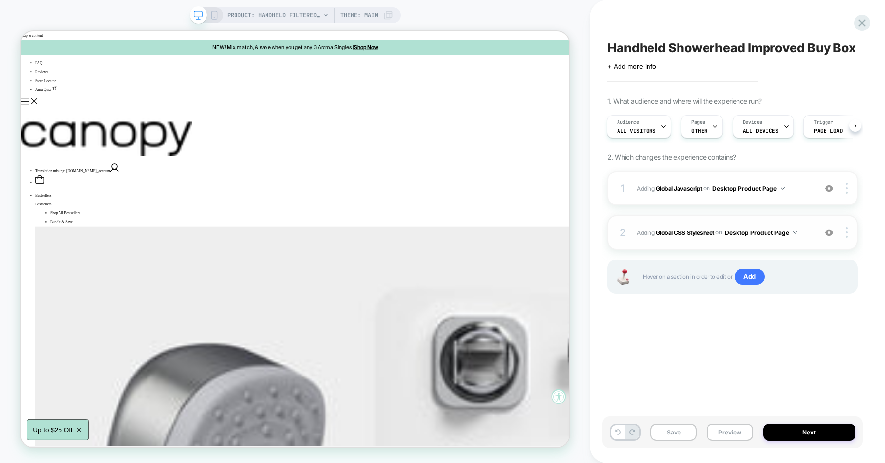
click at [830, 231] on img at bounding box center [829, 233] width 8 height 8
click at [680, 429] on button "Save" at bounding box center [673, 432] width 46 height 17
click at [722, 434] on button "Preview" at bounding box center [729, 432] width 46 height 17
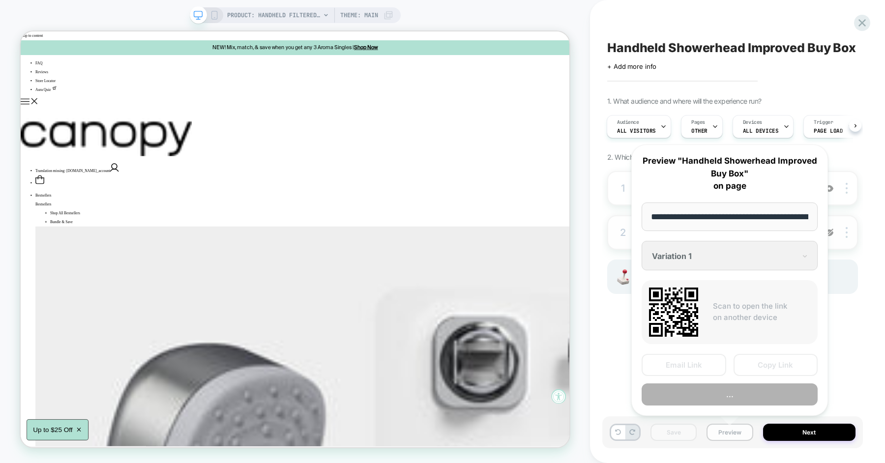
scroll to position [0, 158]
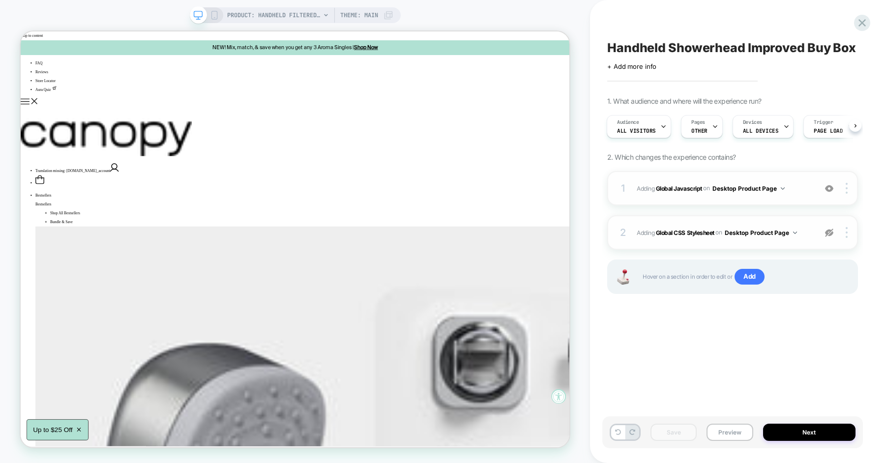
click at [806, 188] on span "Adding Global Javascript on Desktop Product Page" at bounding box center [724, 188] width 175 height 12
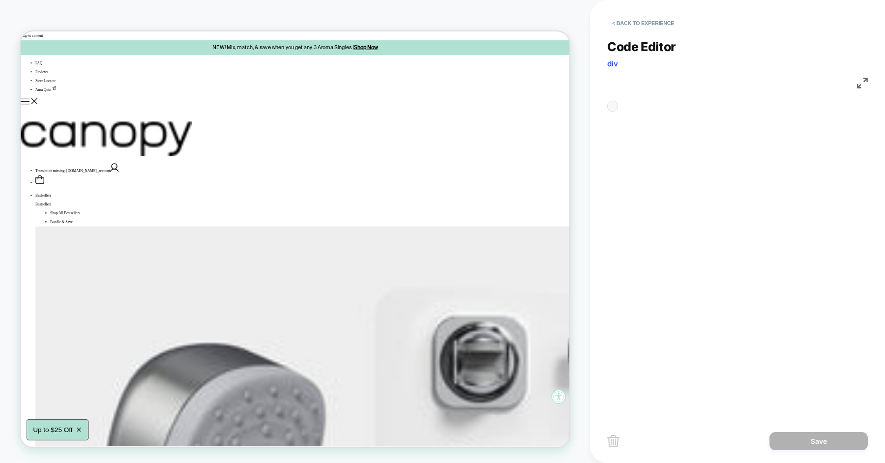
scroll to position [133, 0]
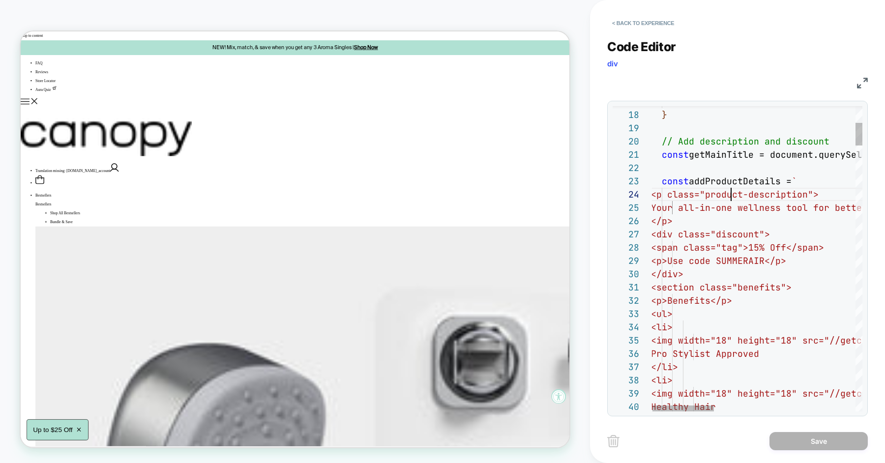
scroll to position [40, 79]
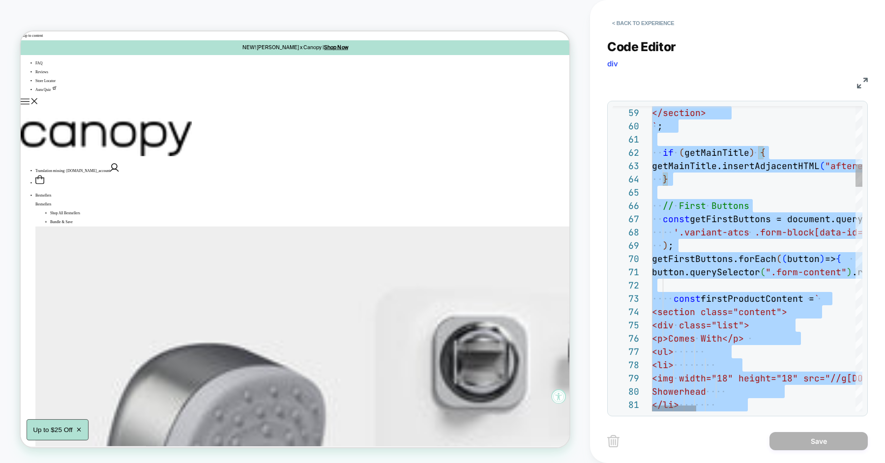
type textarea "**********"
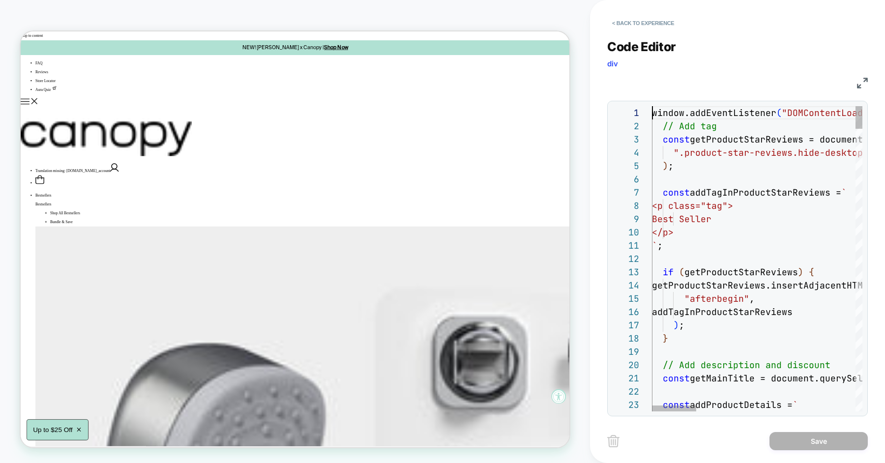
scroll to position [0, 0]
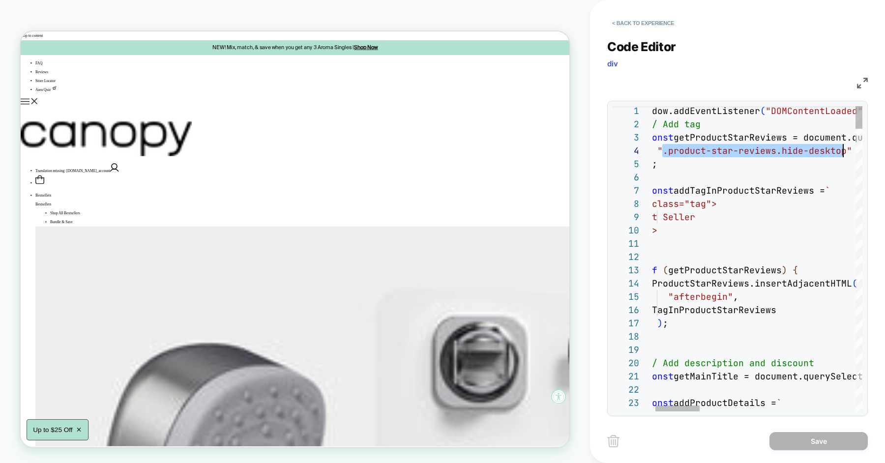
scroll to position [40, 207]
click at [667, 31] on button "< Back to experience" at bounding box center [643, 23] width 72 height 16
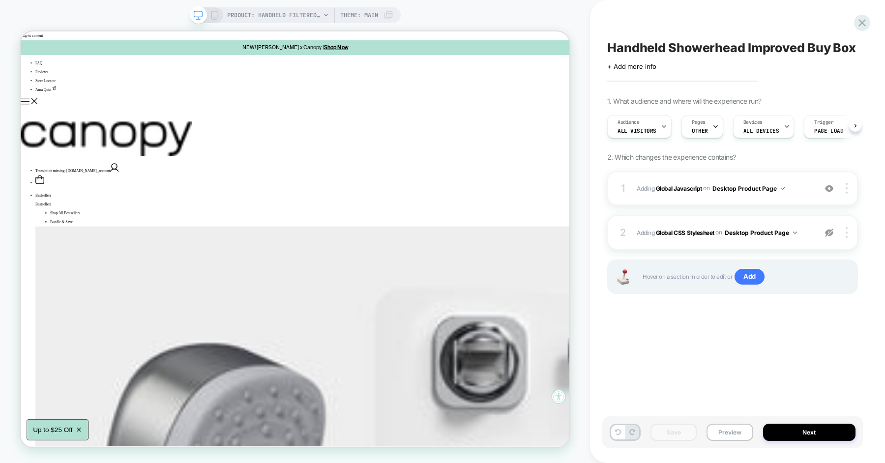
scroll to position [0, 0]
click at [829, 231] on img at bounding box center [829, 233] width 8 height 8
click at [730, 426] on button "Preview" at bounding box center [729, 432] width 46 height 17
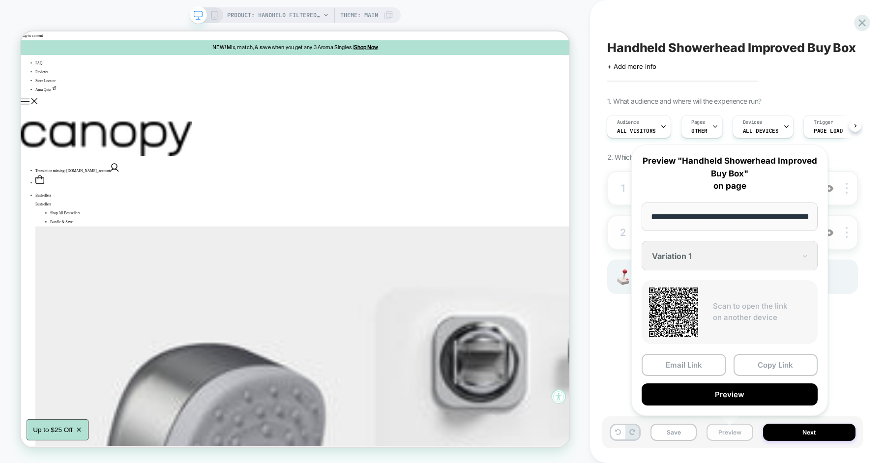
scroll to position [0, 158]
click at [750, 372] on button "Copy Link" at bounding box center [776, 364] width 85 height 22
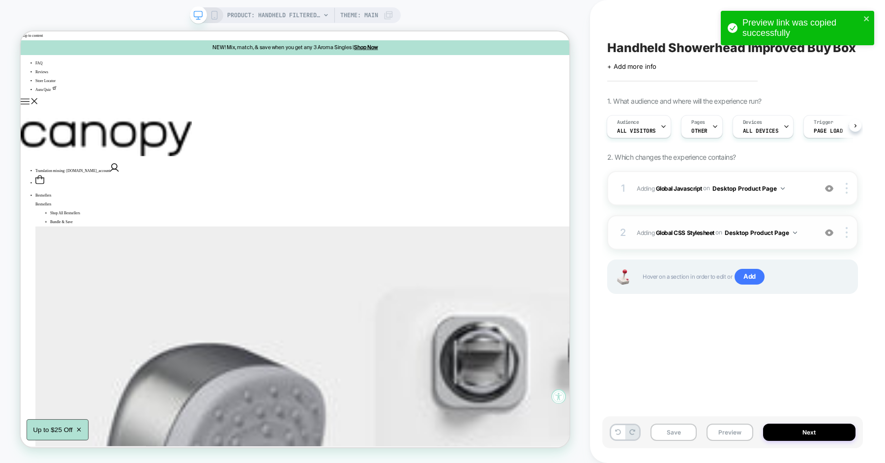
click at [825, 231] on img at bounding box center [829, 233] width 8 height 8
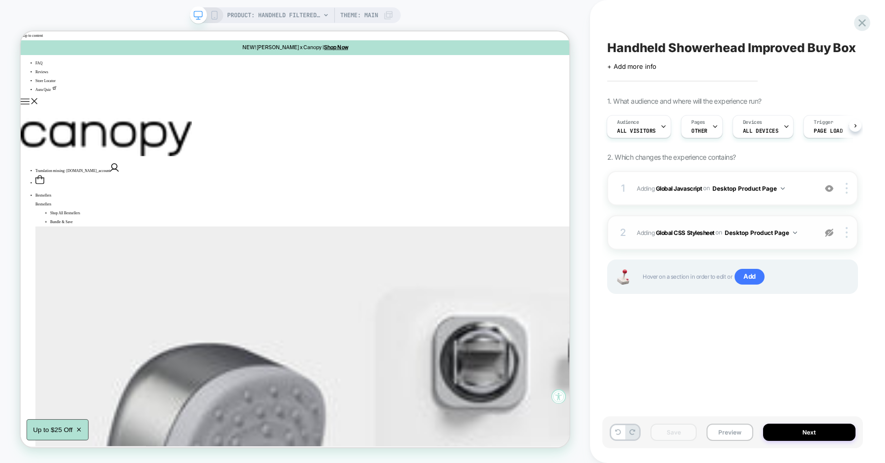
click at [825, 226] on div "2 Adding Global CSS Stylesheet on Desktop Product Page Copy to Mobile Target Al…" at bounding box center [732, 232] width 251 height 34
click at [826, 232] on img at bounding box center [829, 233] width 8 height 8
click at [802, 194] on div "1 Adding Global Javascript on Desktop Product Page Add Before Add After Copy to…" at bounding box center [732, 188] width 251 height 34
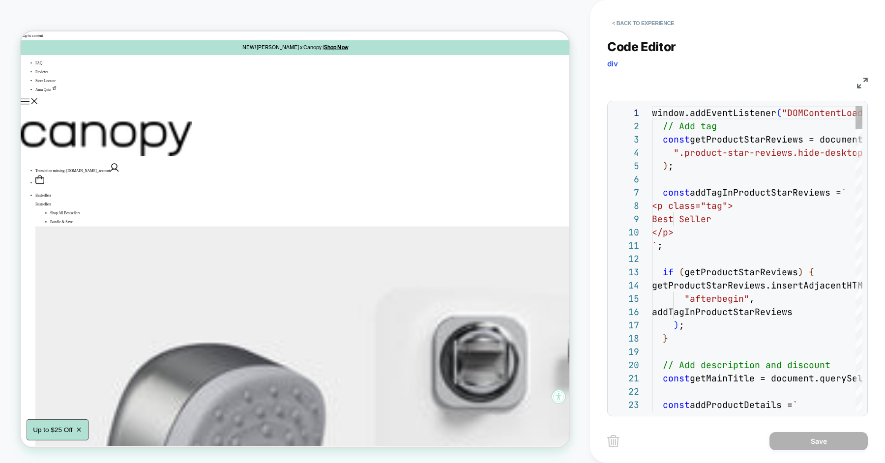
scroll to position [133, 0]
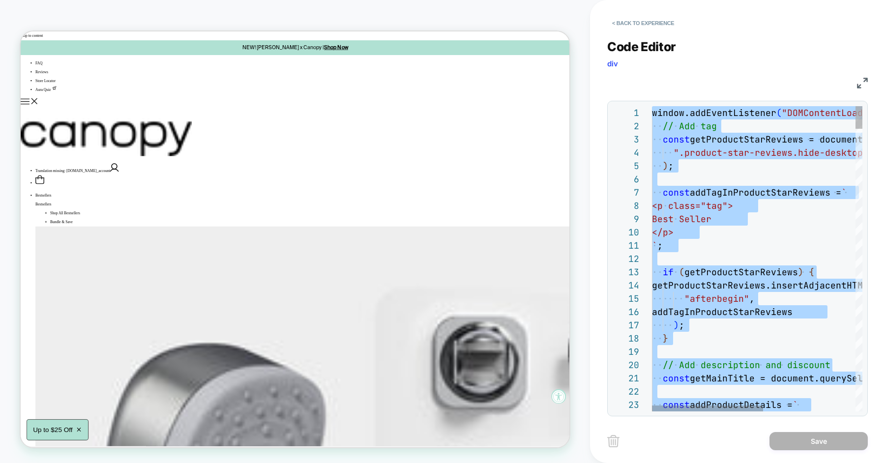
scroll to position [26, 0]
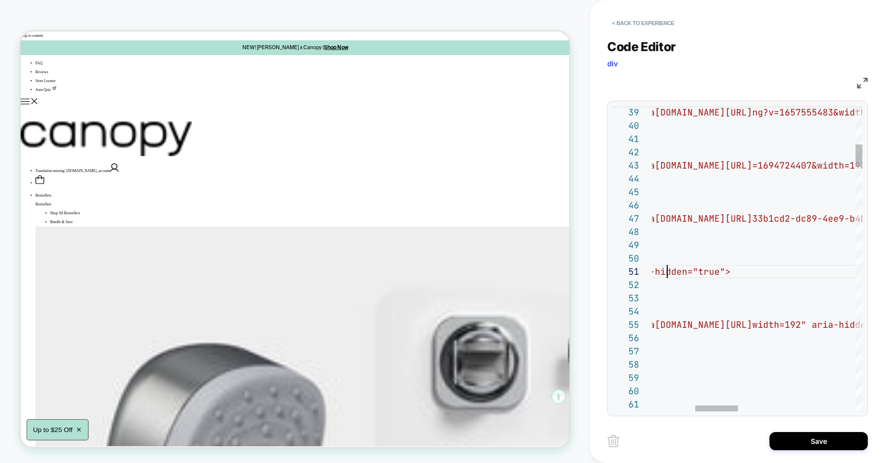
scroll to position [0, 637]
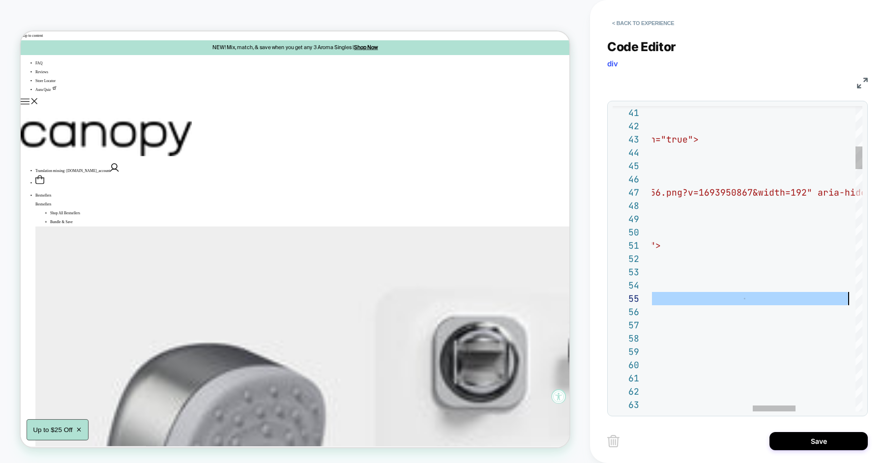
scroll to position [53, 690]
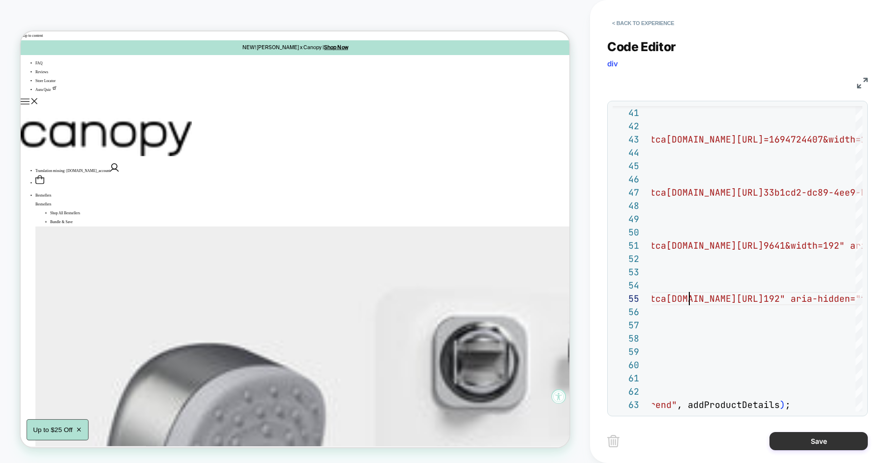
type textarea "**********"
click at [0, 0] on button "Save" at bounding box center [0, 0] width 0 height 0
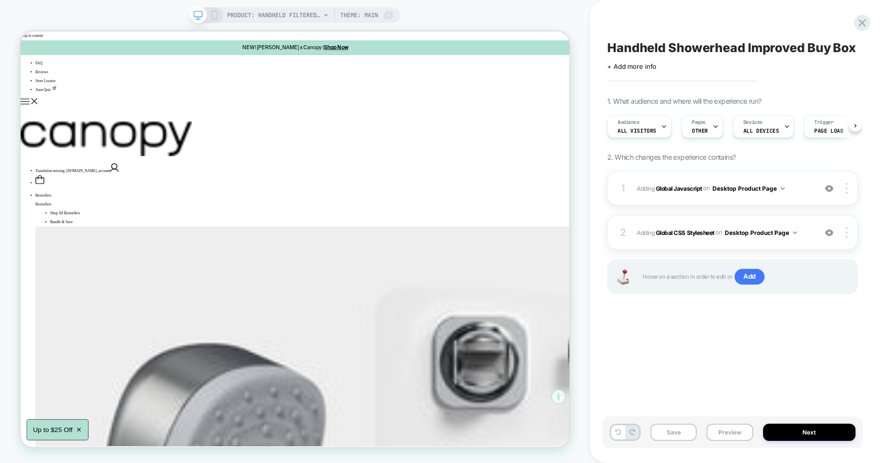
scroll to position [0, 0]
click at [720, 432] on button "Preview" at bounding box center [729, 432] width 46 height 17
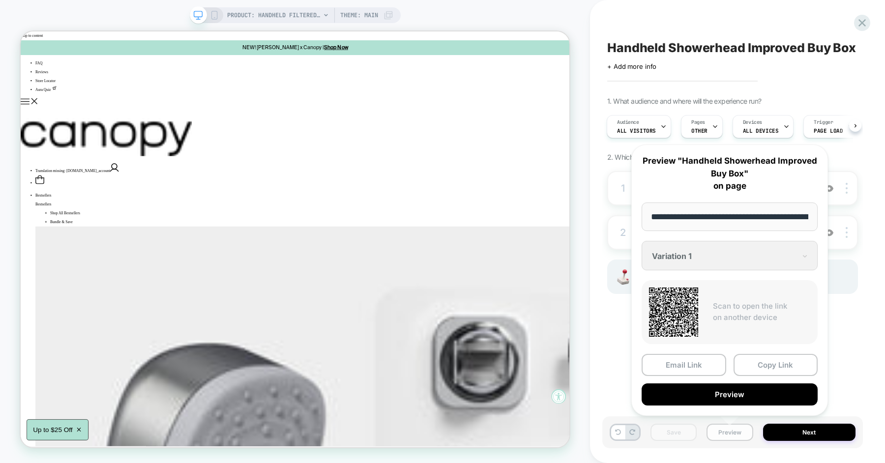
scroll to position [0, 158]
click at [0, 0] on button "Copy Link" at bounding box center [0, 0] width 0 height 0
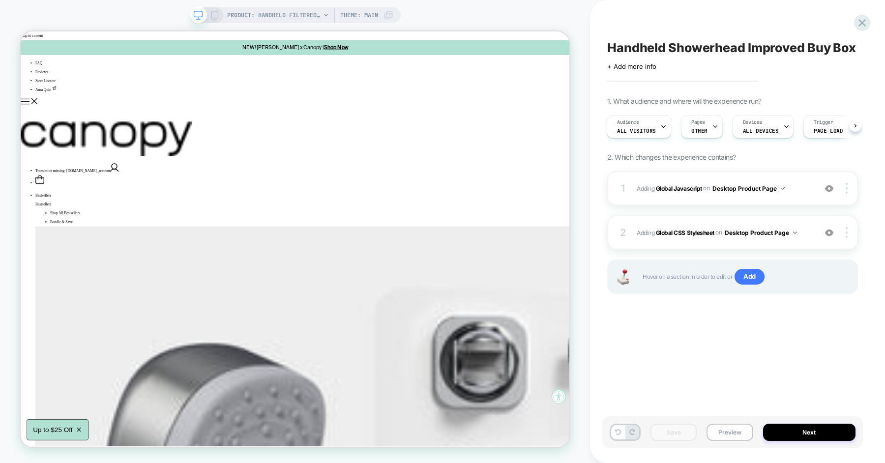
click at [710, 333] on div "Handheld Showerhead Improved Buy Box Click to edit experience details + Add mor…" at bounding box center [732, 231] width 261 height 443
click at [830, 235] on img at bounding box center [829, 233] width 8 height 8
click at [0, 0] on img at bounding box center [0, 0] width 0 height 0
click at [0, 0] on button "Preview" at bounding box center [0, 0] width 0 height 0
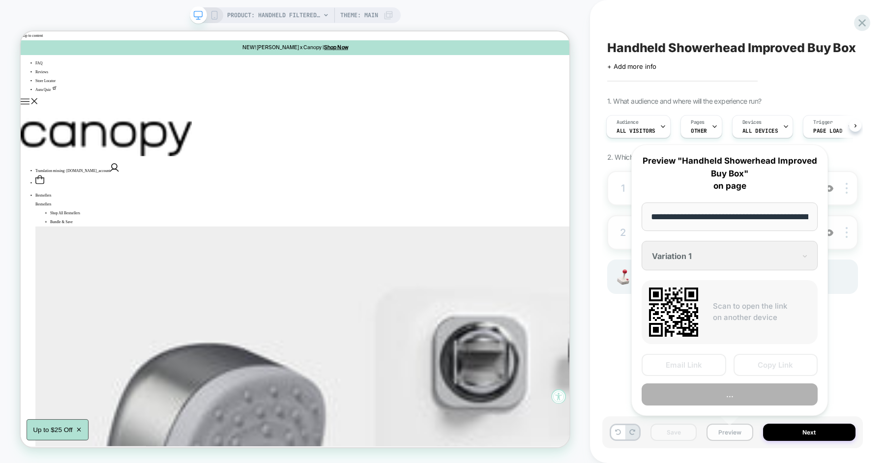
scroll to position [0, 158]
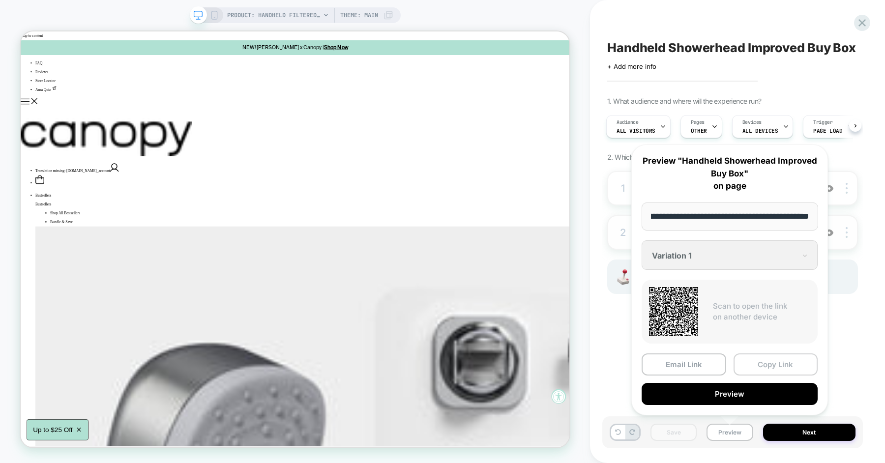
click at [0, 0] on button "Copy Link" at bounding box center [0, 0] width 0 height 0
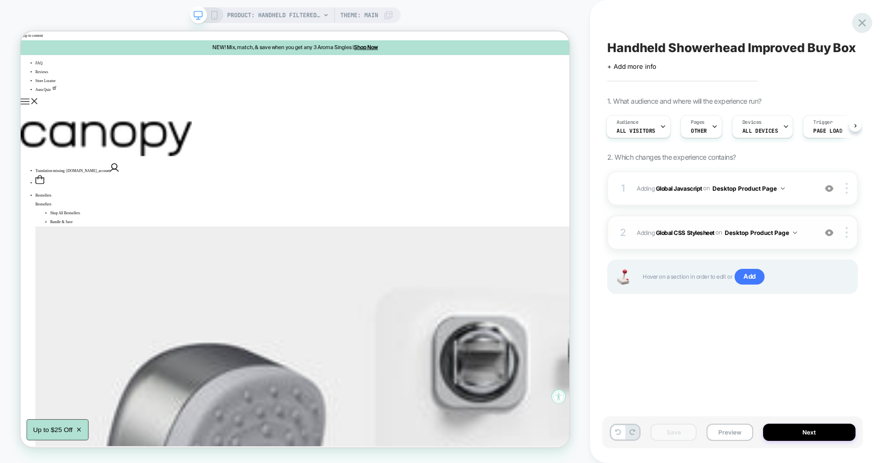
click at [863, 24] on icon at bounding box center [861, 22] width 7 height 7
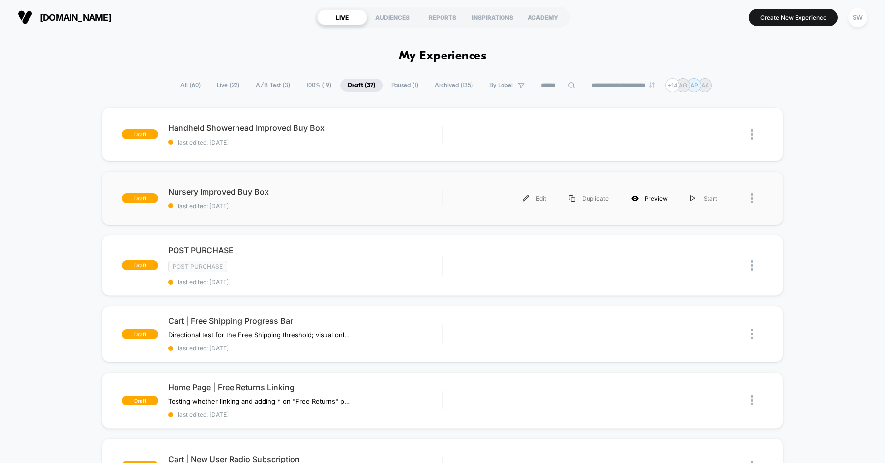
click at [651, 198] on div "Preview" at bounding box center [649, 198] width 59 height 22
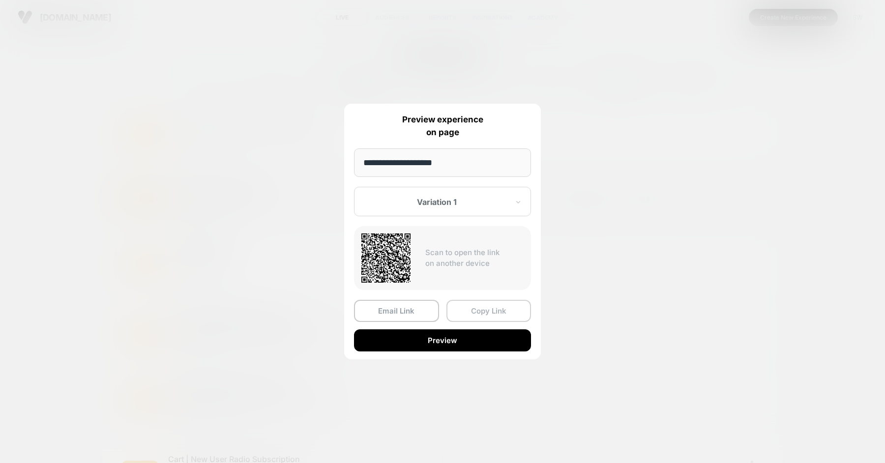
click at [489, 307] on button "Copy Link" at bounding box center [488, 311] width 85 height 22
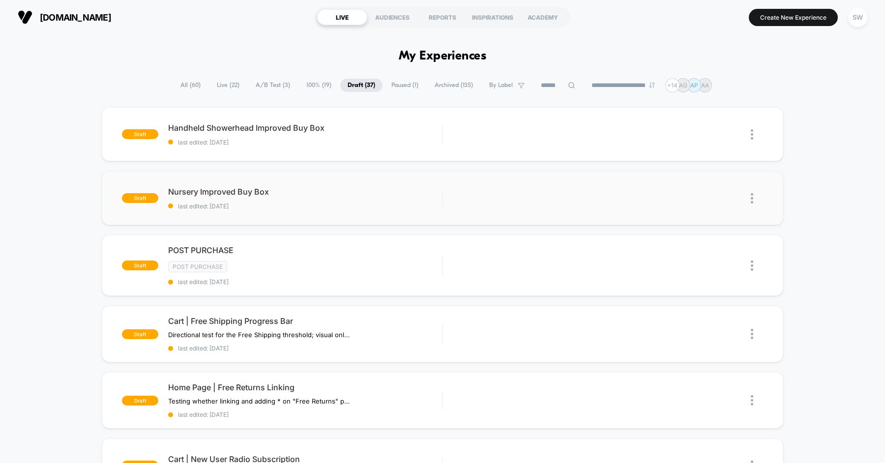
click at [90, 78] on div "**********" at bounding box center [442, 85] width 885 height 14
